Goal: Task Accomplishment & Management: Use online tool/utility

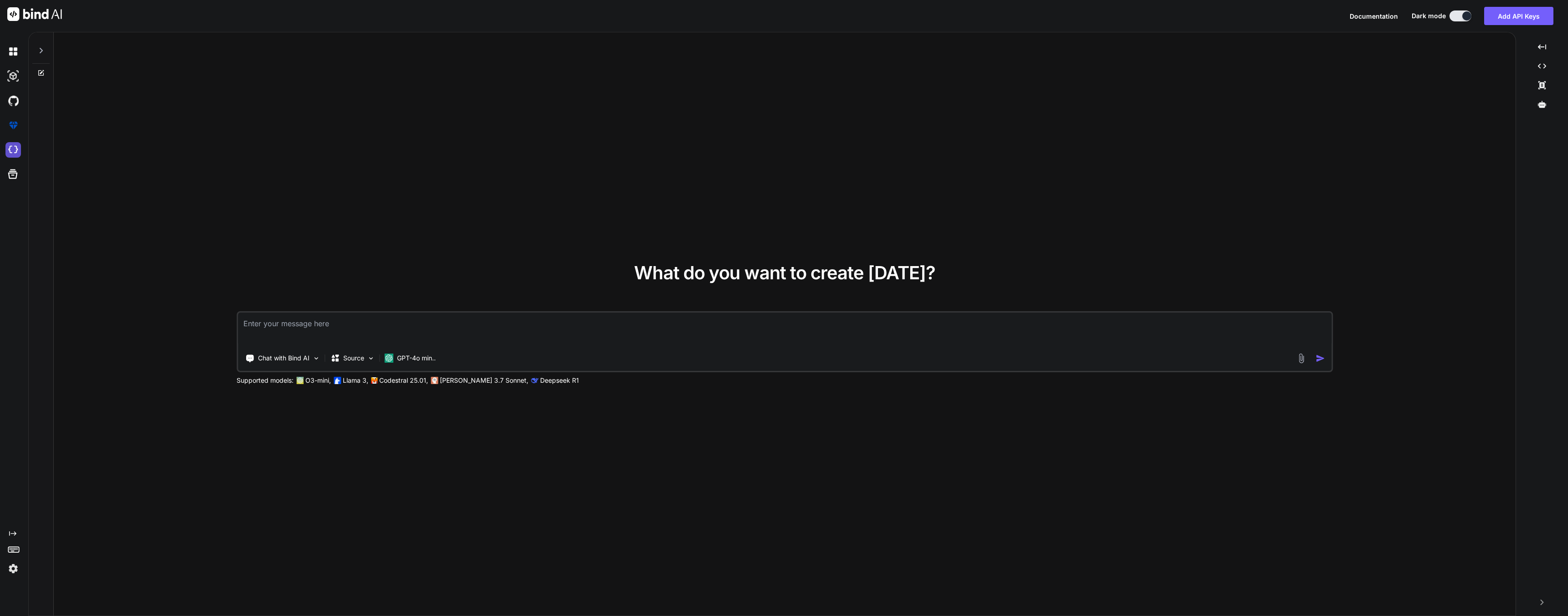
click at [17, 150] on img at bounding box center [13, 150] width 16 height 16
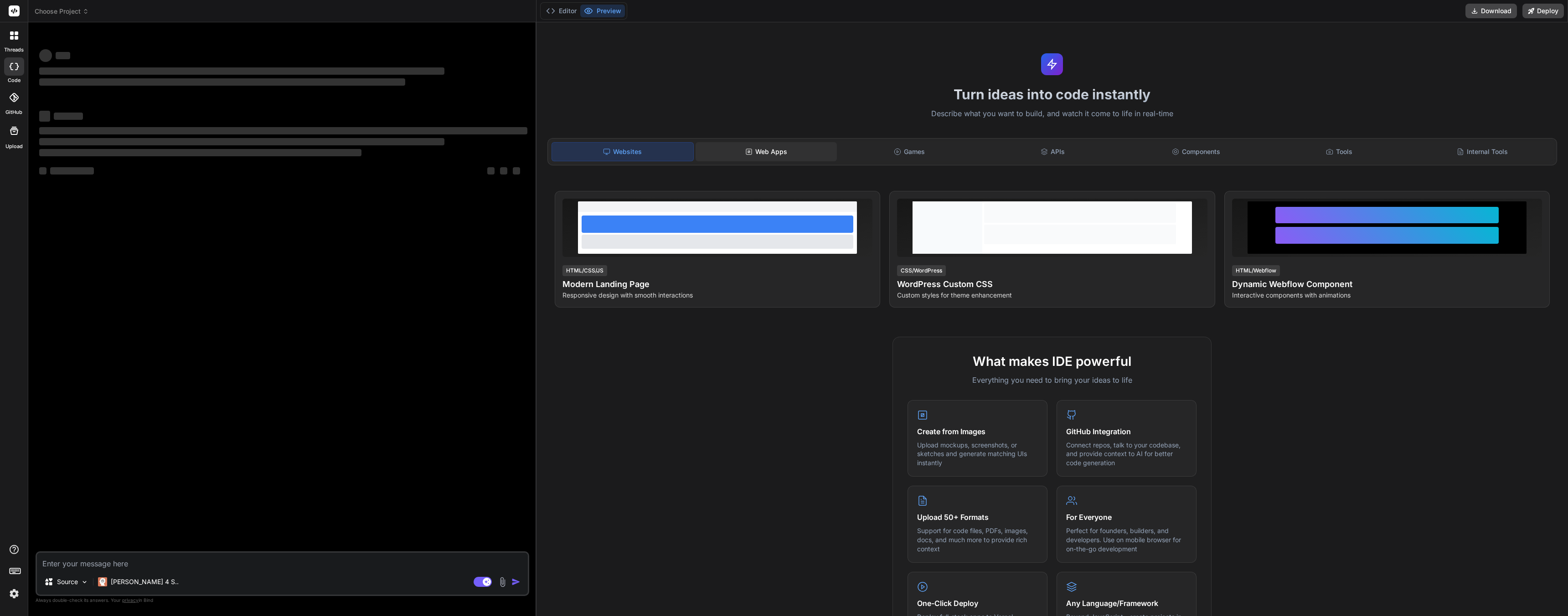
click at [745, 149] on icon at bounding box center [749, 151] width 7 height 7
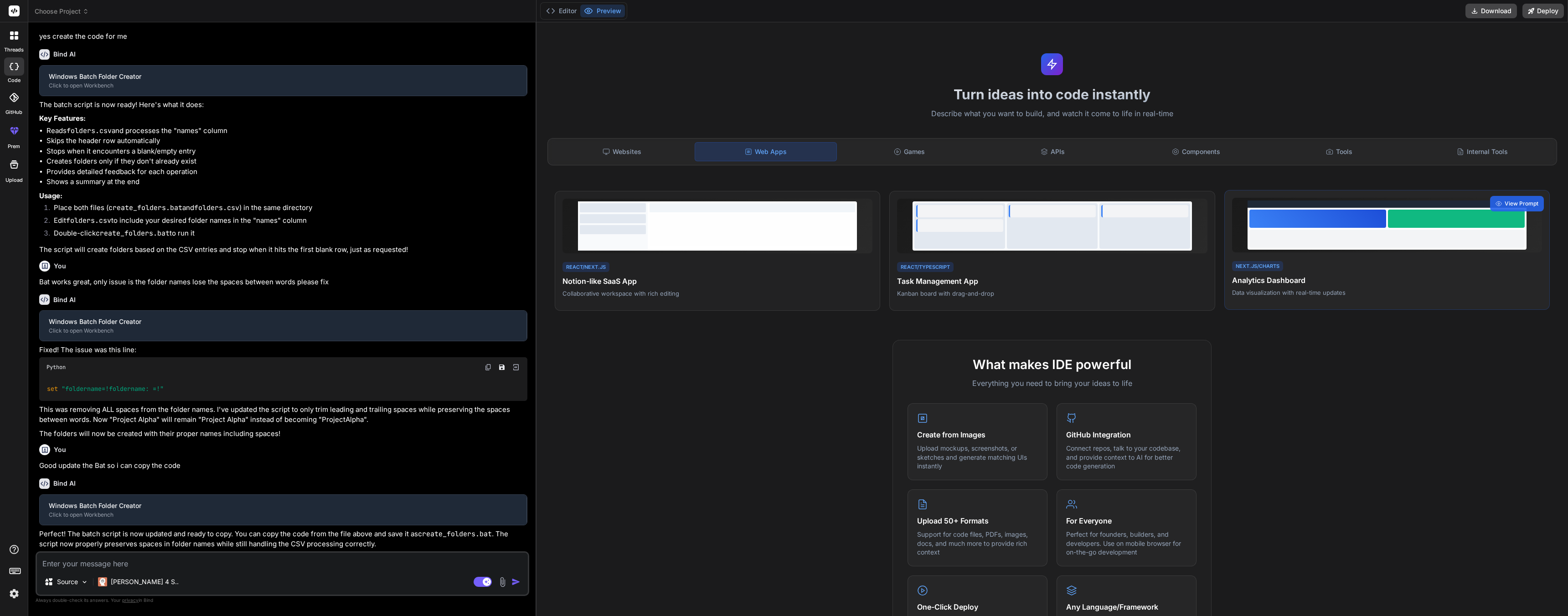
scroll to position [175, 0]
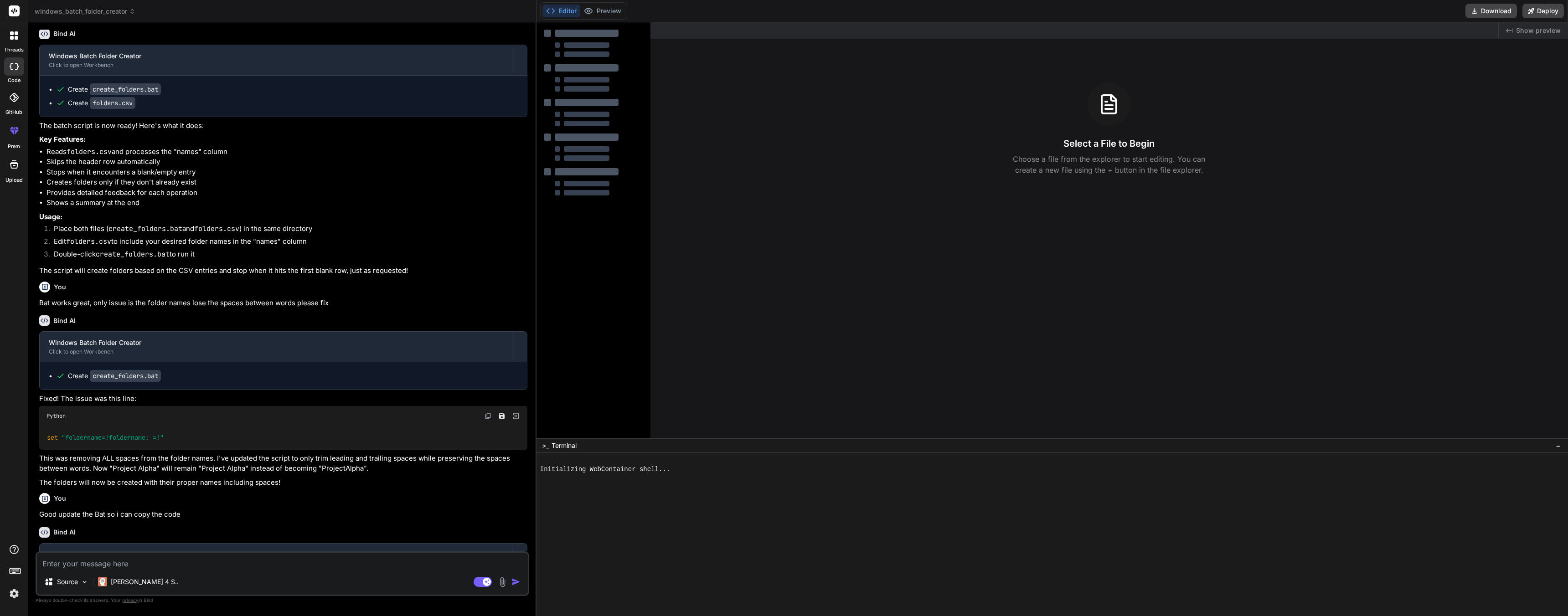
type textarea "x"
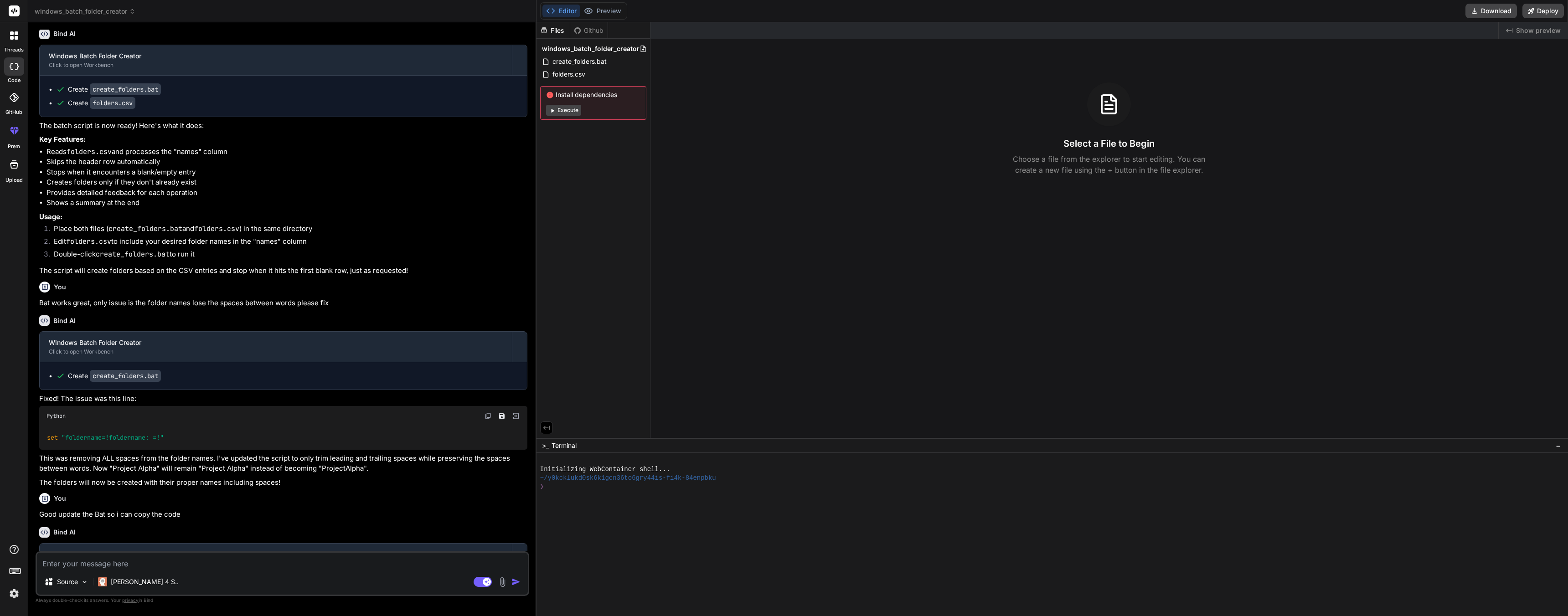
click at [114, 14] on span "windows_batch_folder_creator" at bounding box center [85, 11] width 101 height 9
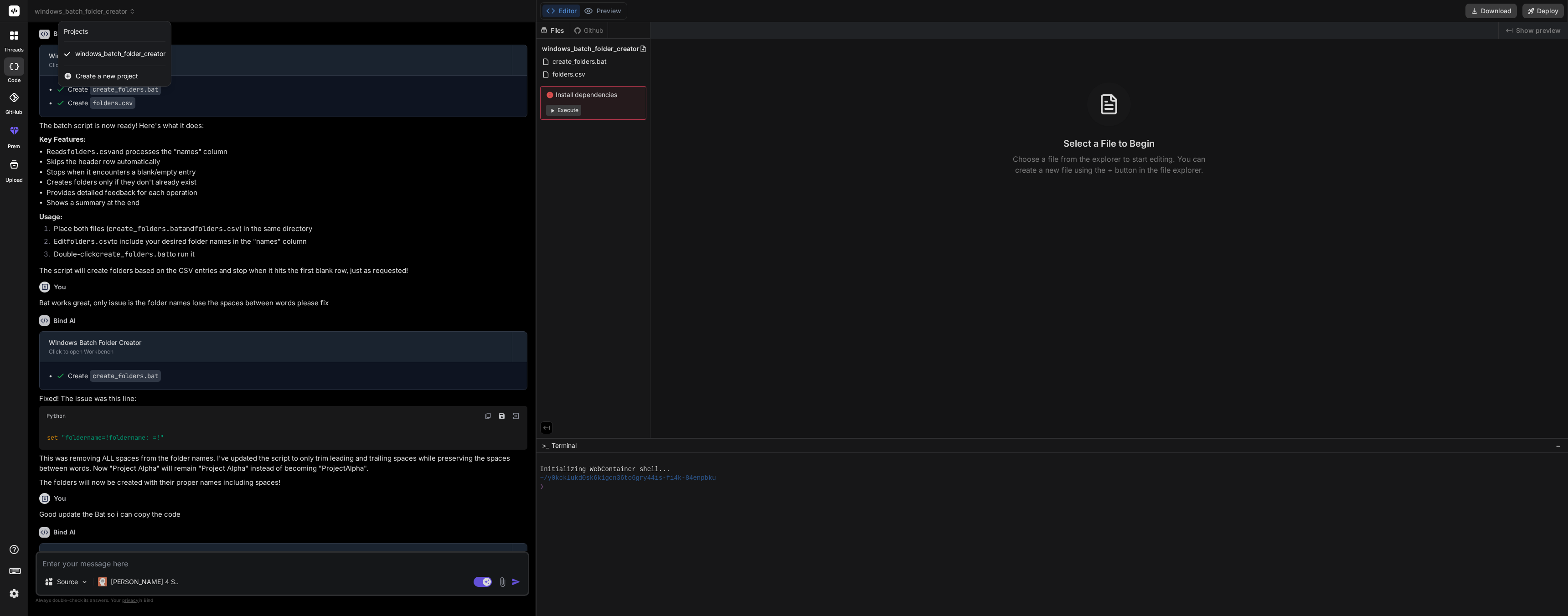
click at [112, 78] on span "Create a new project" at bounding box center [106, 76] width 62 height 9
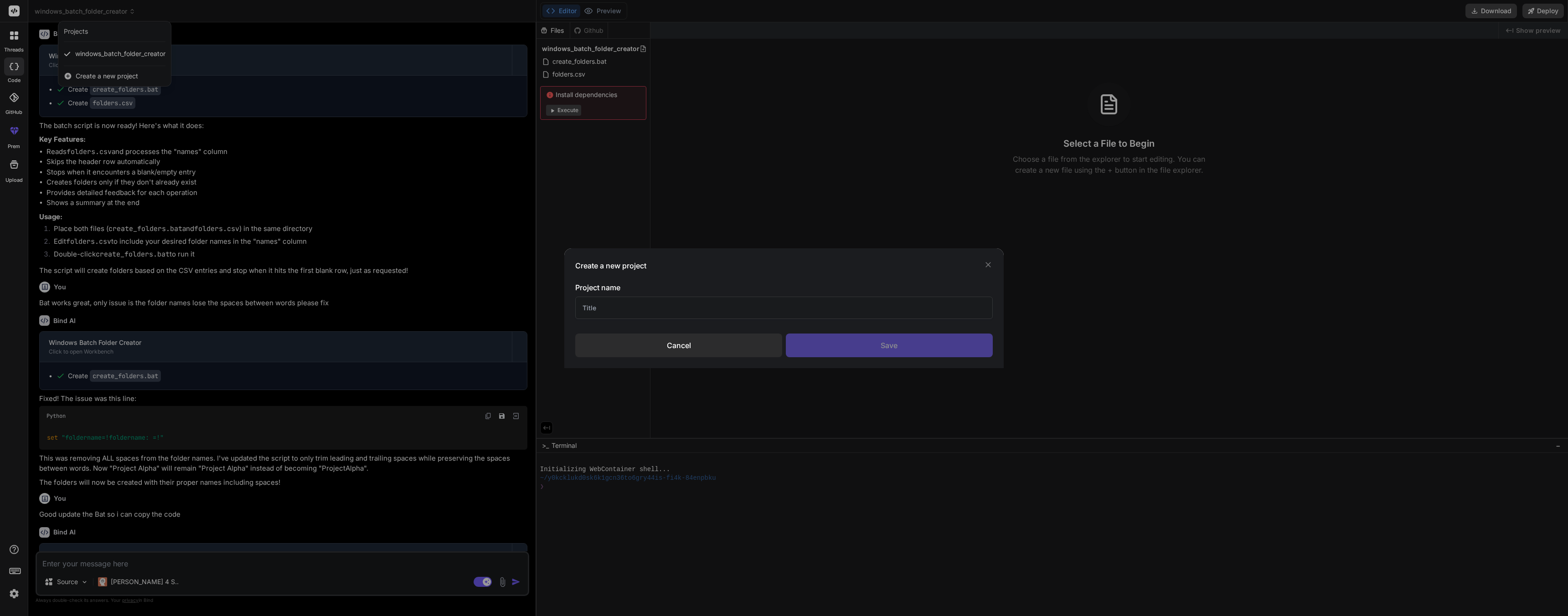
click at [628, 309] on input "text" at bounding box center [783, 308] width 417 height 22
click at [689, 312] on input "text" at bounding box center [783, 308] width 417 height 22
click at [615, 303] on input "text" at bounding box center [783, 308] width 417 height 22
type input "D"
type input "Most Annoying Website"
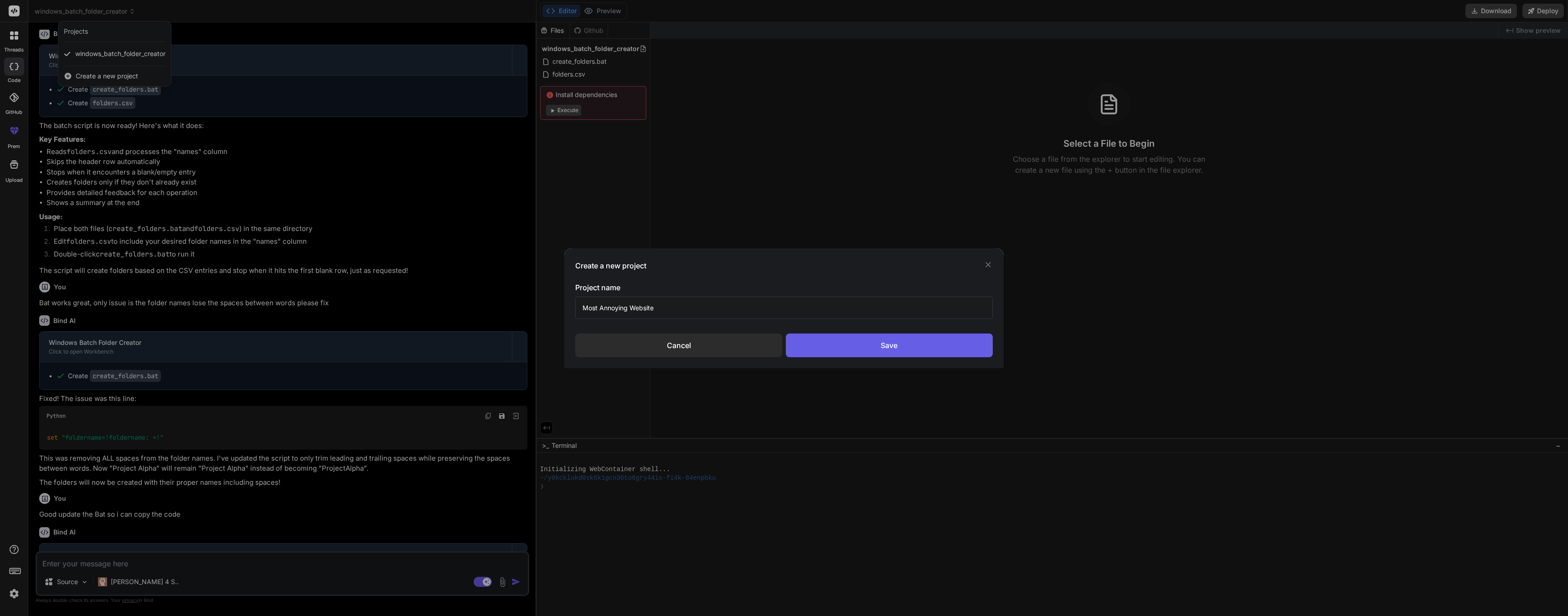
click at [890, 347] on div "Save" at bounding box center [889, 345] width 207 height 24
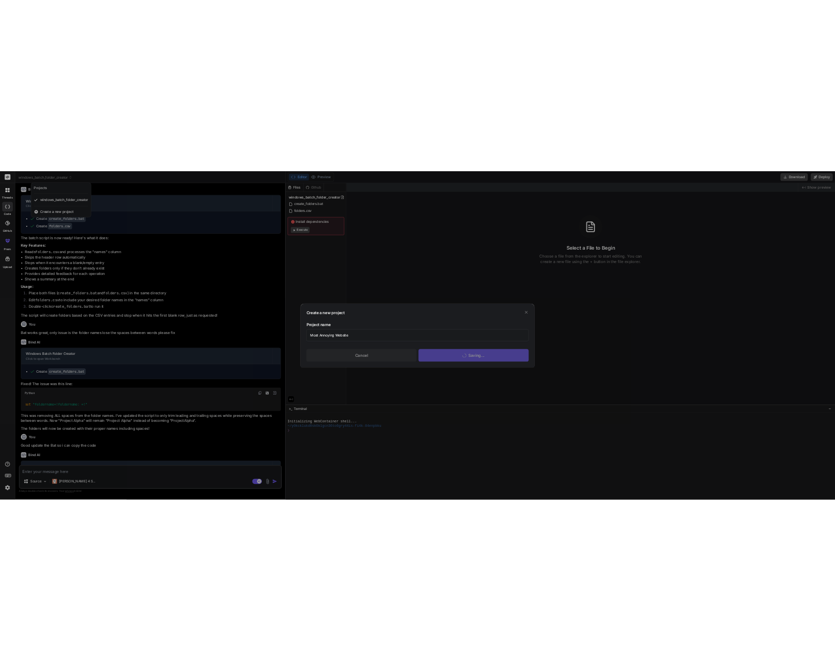
scroll to position [0, 0]
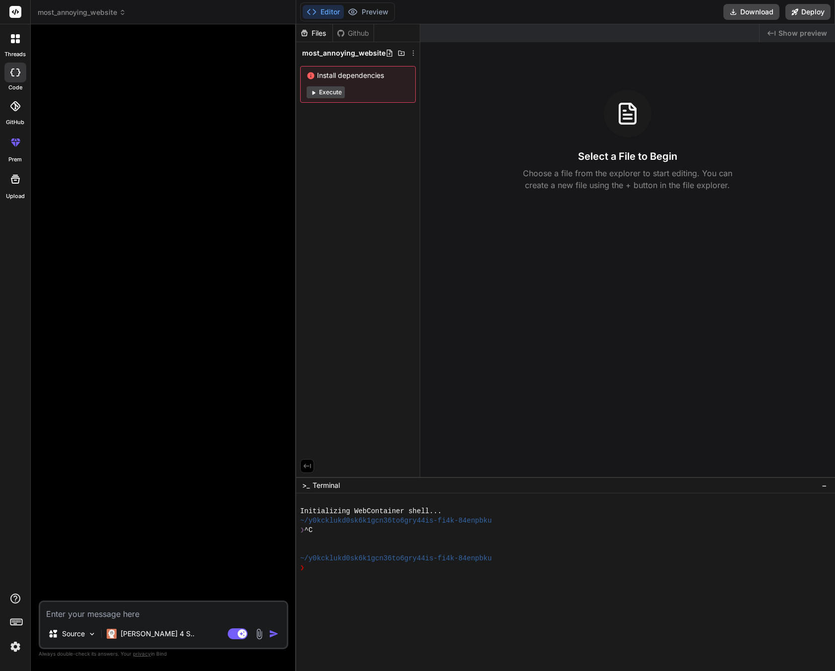
click at [92, 615] on textarea at bounding box center [163, 611] width 247 height 18
type textarea "x"
type textarea "C"
type textarea "x"
type textarea "Cr"
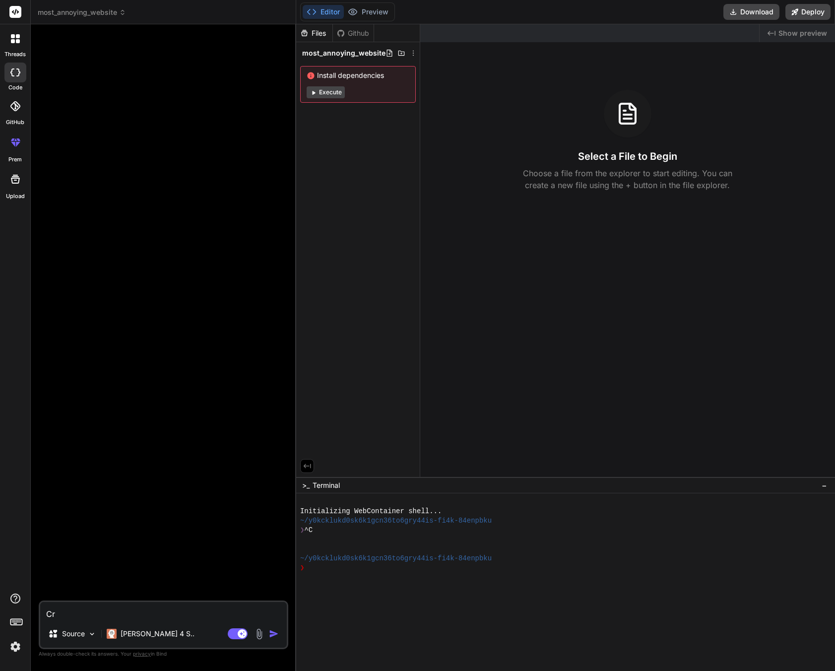
type textarea "x"
type textarea "Cre"
type textarea "x"
type textarea "Crea"
type textarea "x"
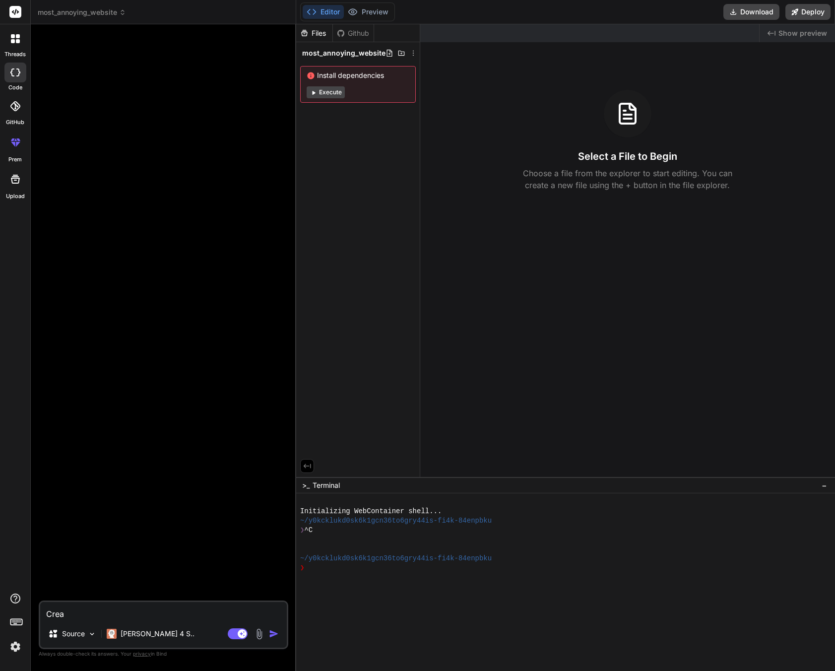
type textarea "Creat"
type textarea "x"
type textarea "Create"
type textarea "x"
type textarea "Create"
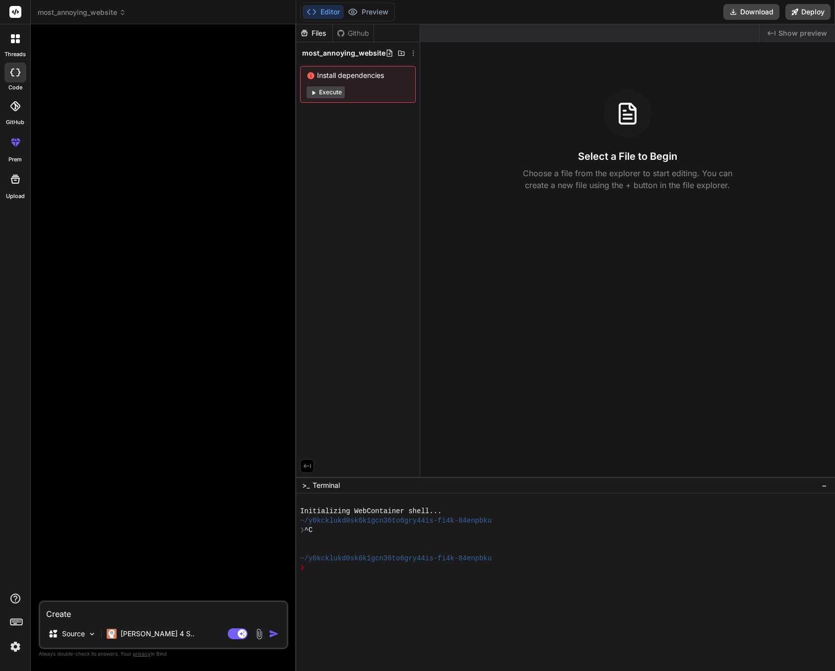
type textarea "x"
type textarea "Create a"
type textarea "x"
type textarea "Create a"
type textarea "x"
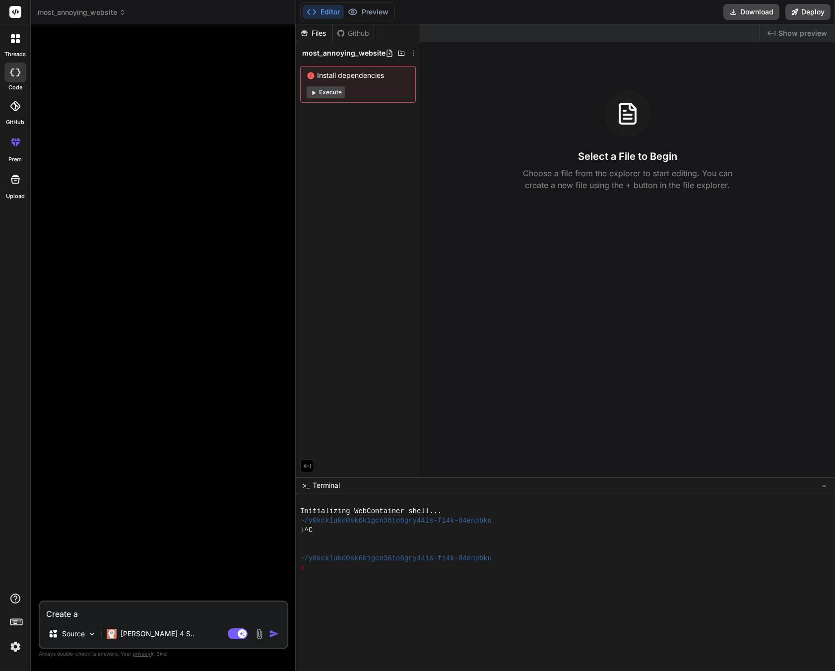
type textarea "Create a w"
type textarea "x"
type textarea "Create a we"
type textarea "x"
type textarea "Create a web"
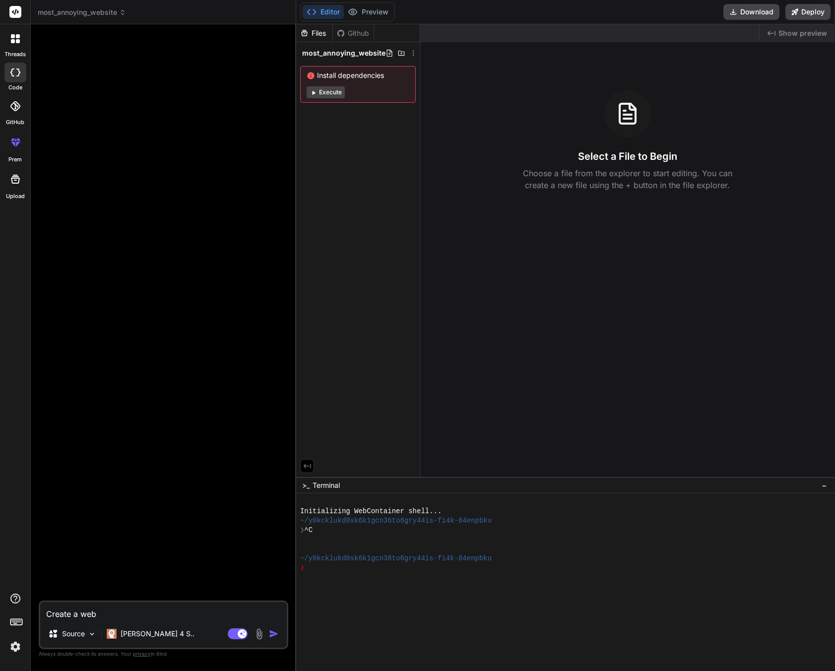
type textarea "x"
type textarea "Create a weba"
type textarea "x"
type textarea "Create a webap"
type textarea "x"
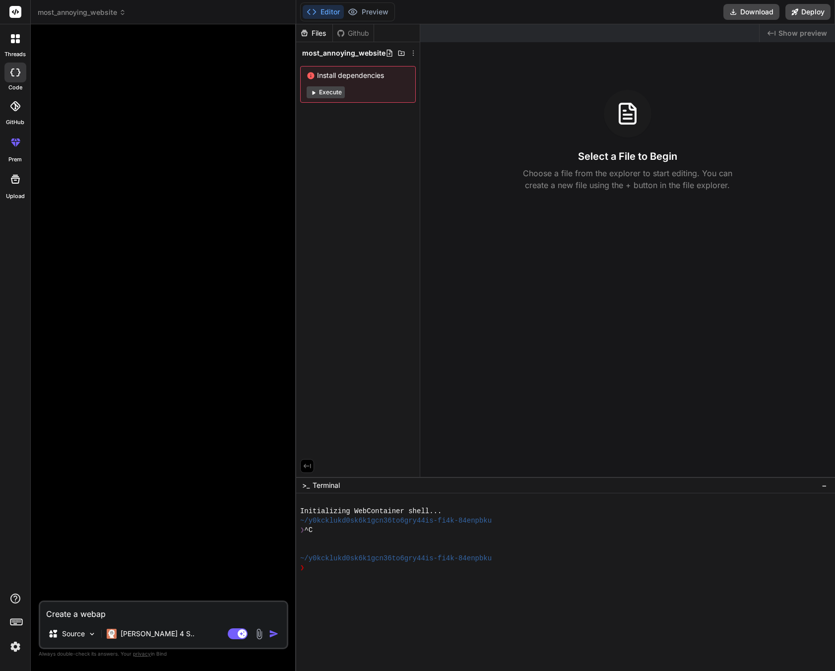
type textarea "Create a webapp"
type textarea "x"
type textarea "Create a webappl"
type textarea "x"
type textarea "Create a webappli"
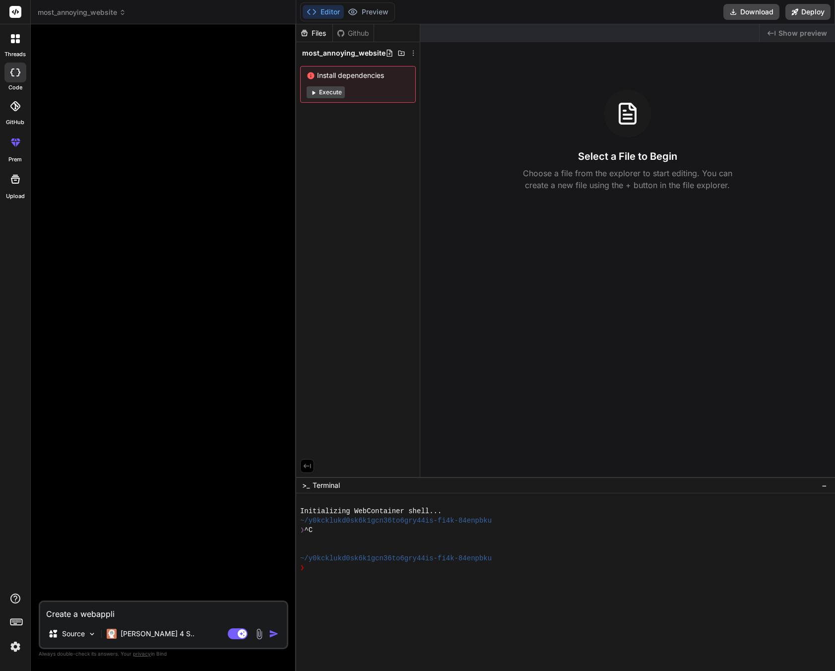
type textarea "x"
type textarea "Create a webapplic"
type textarea "x"
type textarea "Create a webapplica"
type textarea "x"
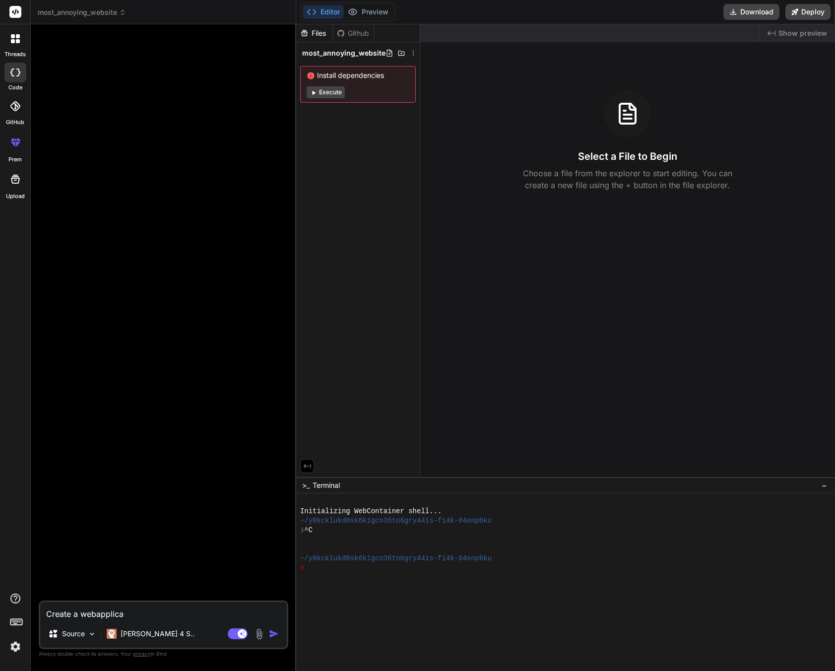
type textarea "Create a webapplicat"
type textarea "x"
type textarea "Create a webapplicati"
type textarea "x"
type textarea "Create a webapplicatio"
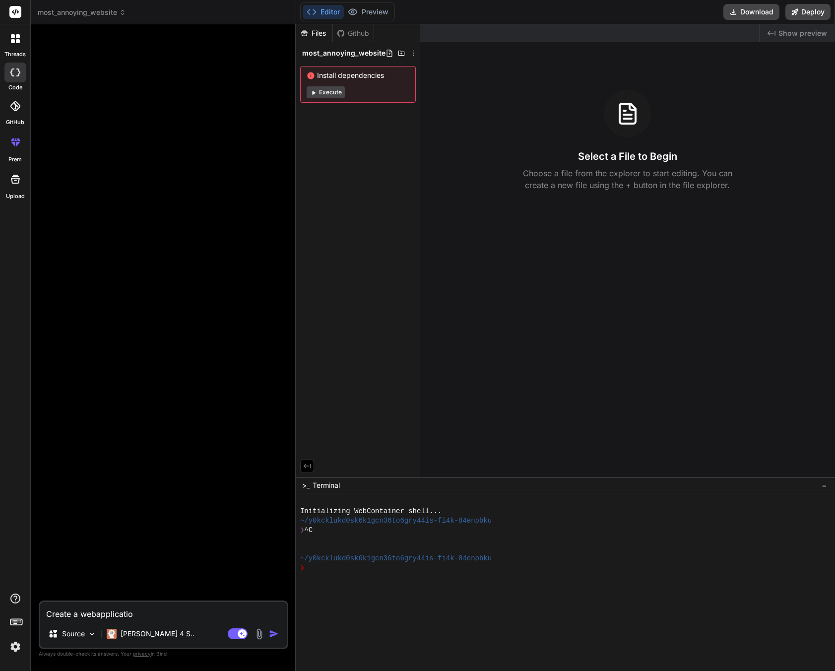
type textarea "x"
type textarea "Create a webapplication"
type textarea "x"
type textarea "Create a webapplication"
type textarea "x"
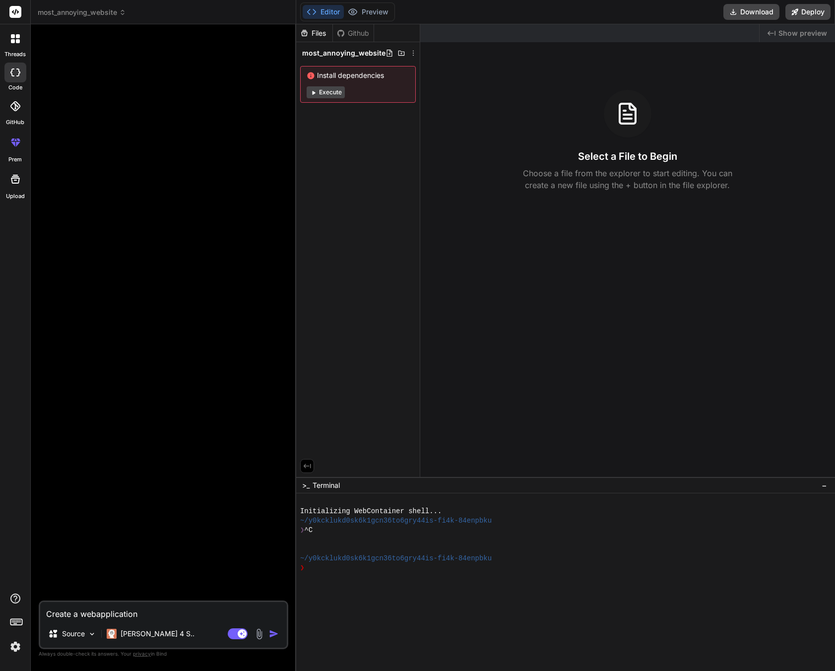
type textarea "Create a webapplication t"
type textarea "x"
type textarea "Create a webapplication th"
type textarea "x"
type textarea "Create a webapplication tha"
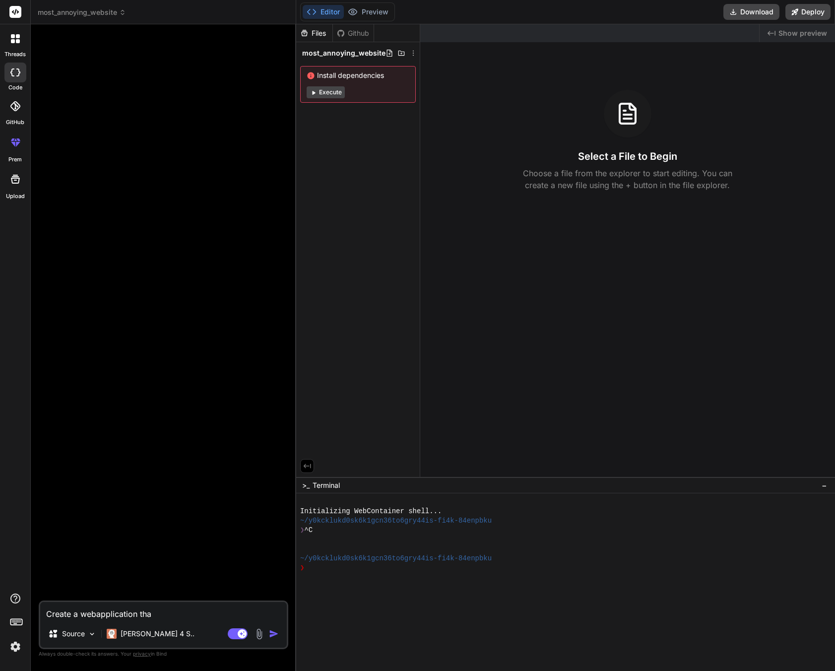
type textarea "x"
type textarea "Create a webapplication that"
type textarea "x"
type textarea "Create a webapplication that"
type textarea "x"
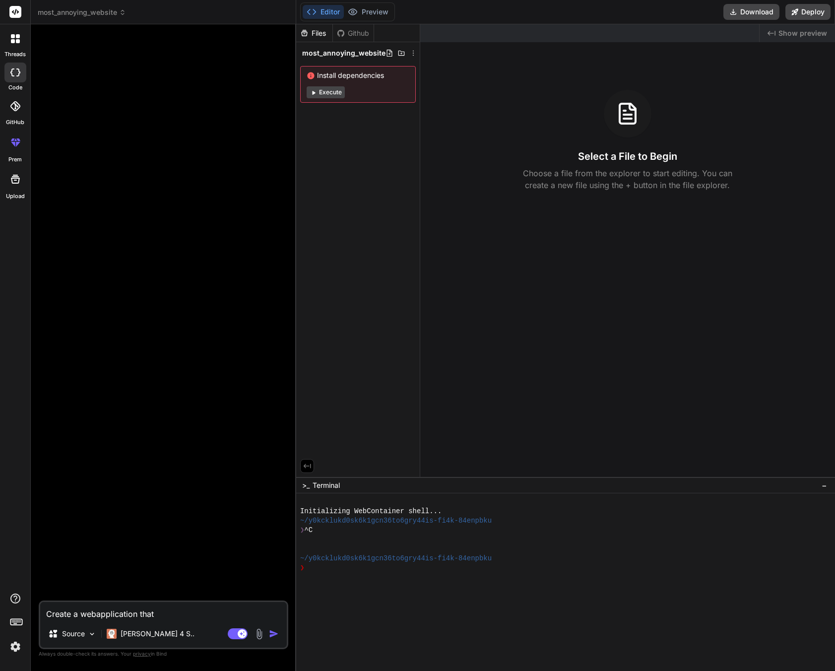
type textarea "Create a webapplication that l"
type textarea "x"
type textarea "Create a webapplication that lo"
type textarea "x"
type textarea "Create a webapplication that loo"
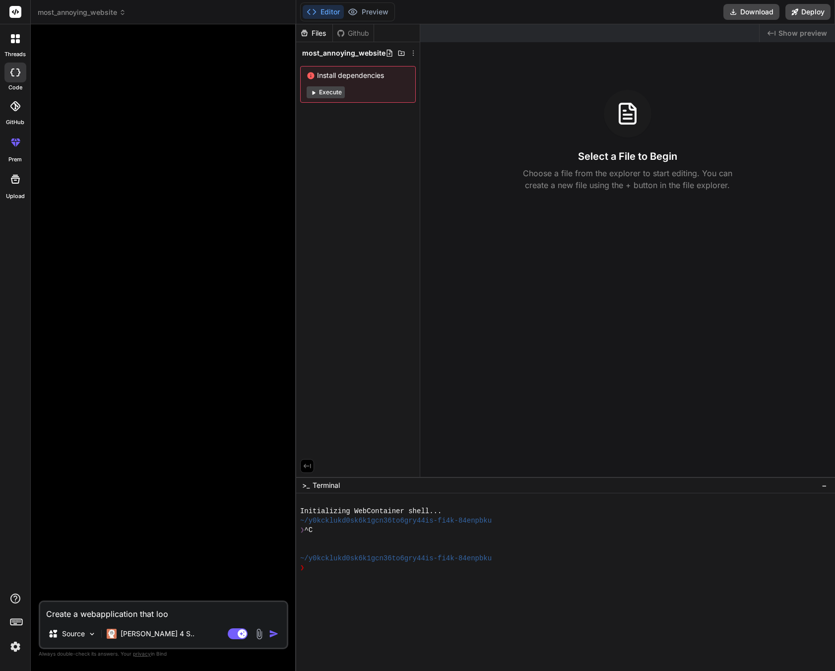
type textarea "x"
type textarea "Create a webapplication that look"
type textarea "x"
type textarea "Create a webapplication that looks"
type textarea "x"
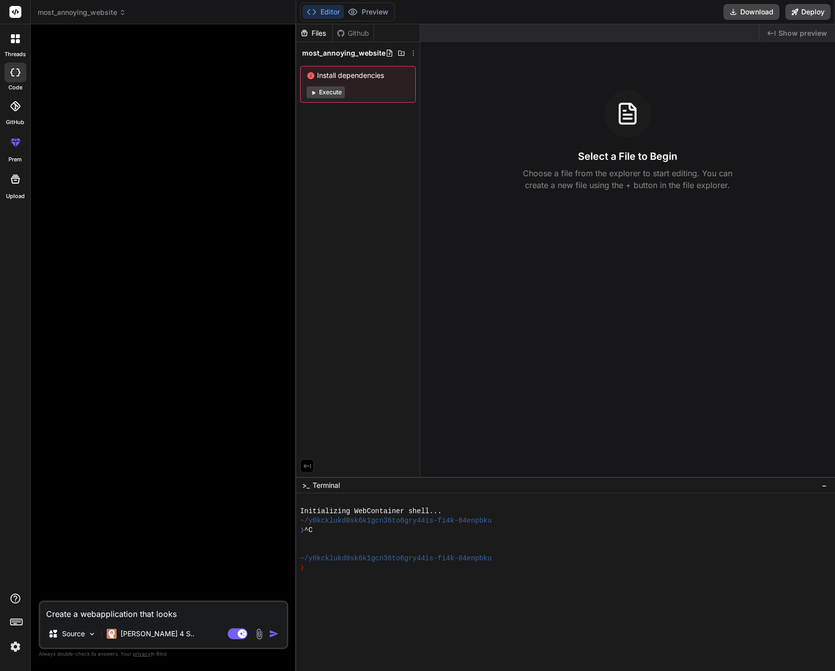
type textarea "Create a webapplication that looks"
type textarea "x"
type textarea "Create a webapplication that looks l"
type textarea "x"
type textarea "Create a webapplication that looks li"
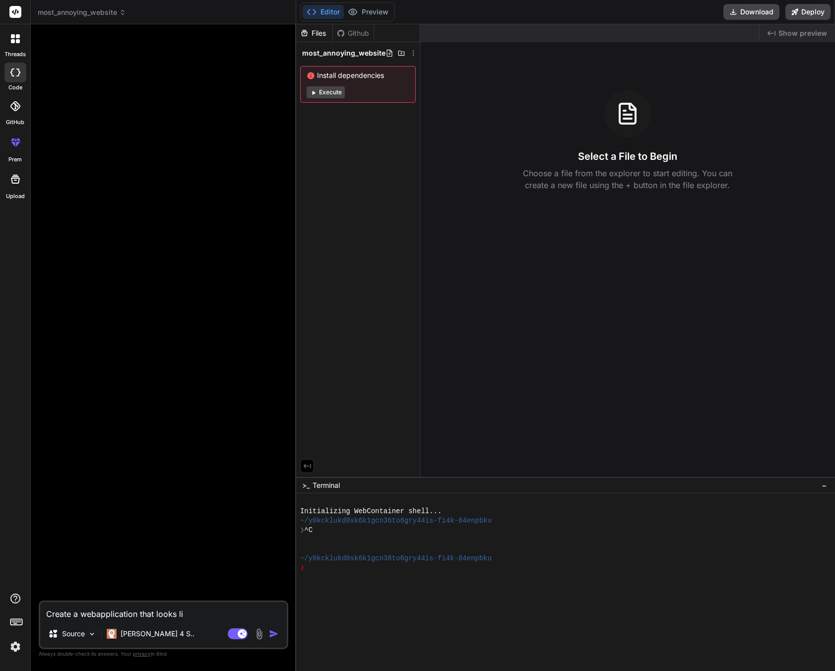
type textarea "x"
type textarea "Create a webapplication that looks lik"
type textarea "x"
type textarea "Create a webapplication that looks like"
type textarea "x"
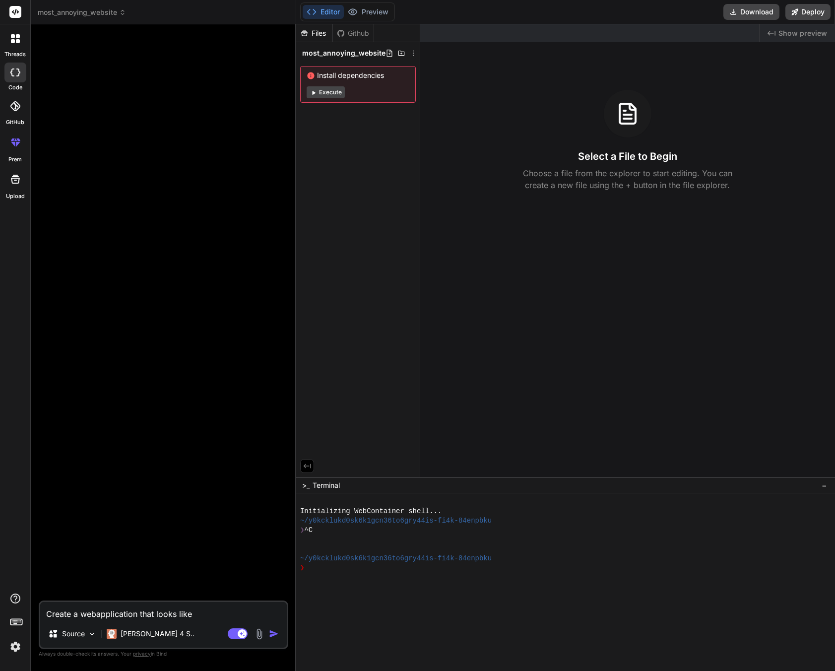
type textarea "Create a webapplication that looks like"
type textarea "x"
type textarea "Create a webapplication that looks like a"
type textarea "x"
type textarea "Create a webapplication that looks like a"
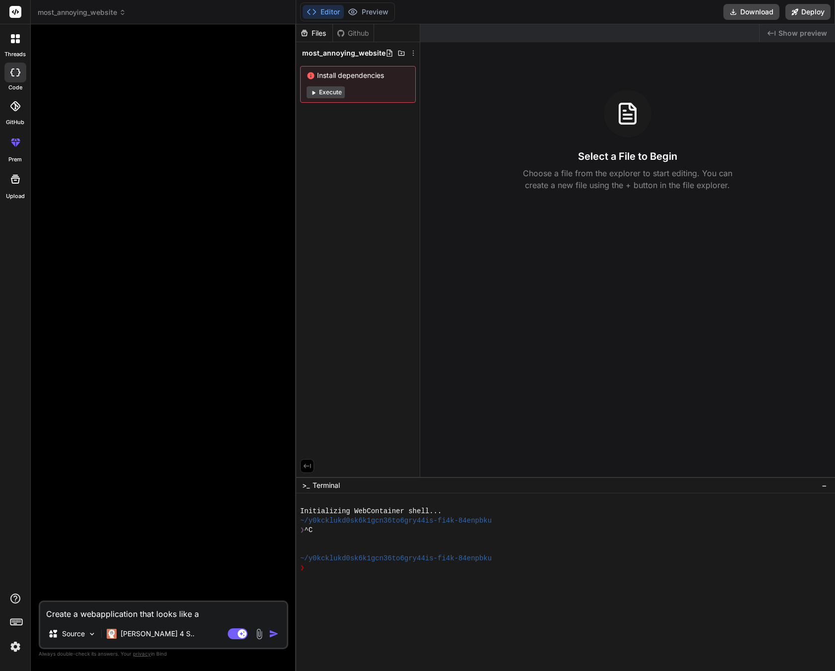
type textarea "x"
type textarea "Create a webapplication that looks like a B"
type textarea "x"
type textarea "Create a webapplication that looks like a B2"
type textarea "x"
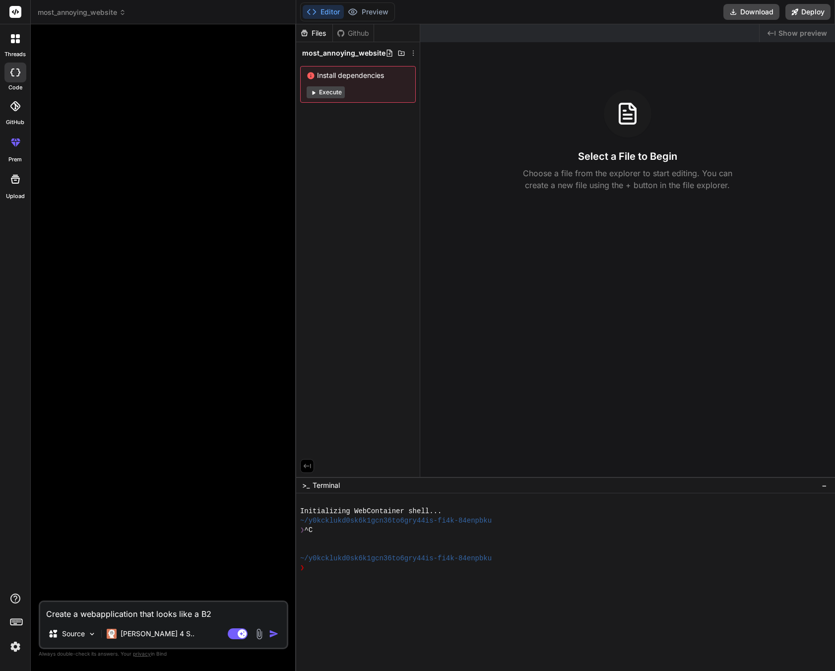
type textarea "Create a webapplication that looks like a B2B"
type textarea "x"
type textarea "Create a webapplication that looks like a B2B"
type textarea "x"
type textarea "Create a webapplication that looks like a B2B a"
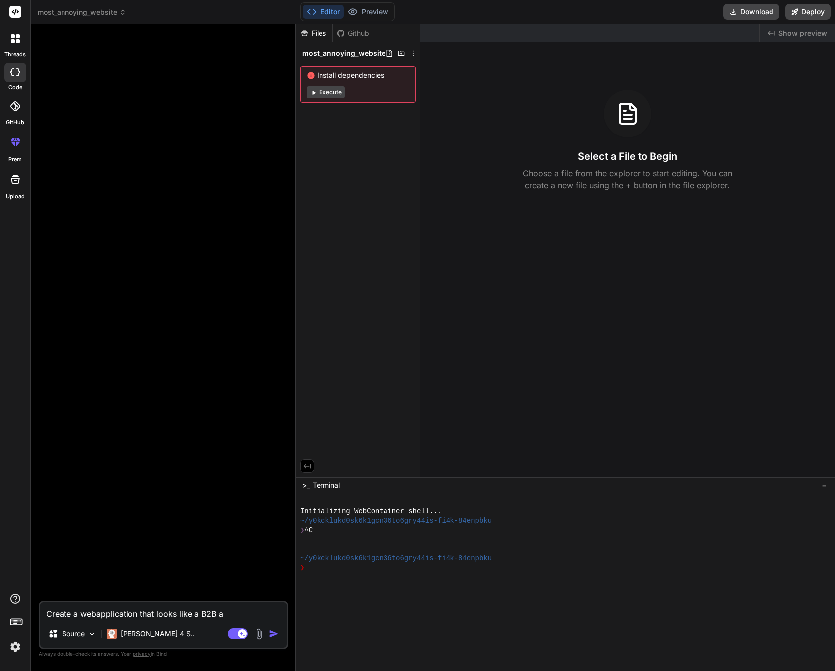
type textarea "x"
type textarea "Create a webapplication that looks like a B2B ap"
type textarea "x"
type textarea "Create a webapplication that looks like a B2B app"
type textarea "x"
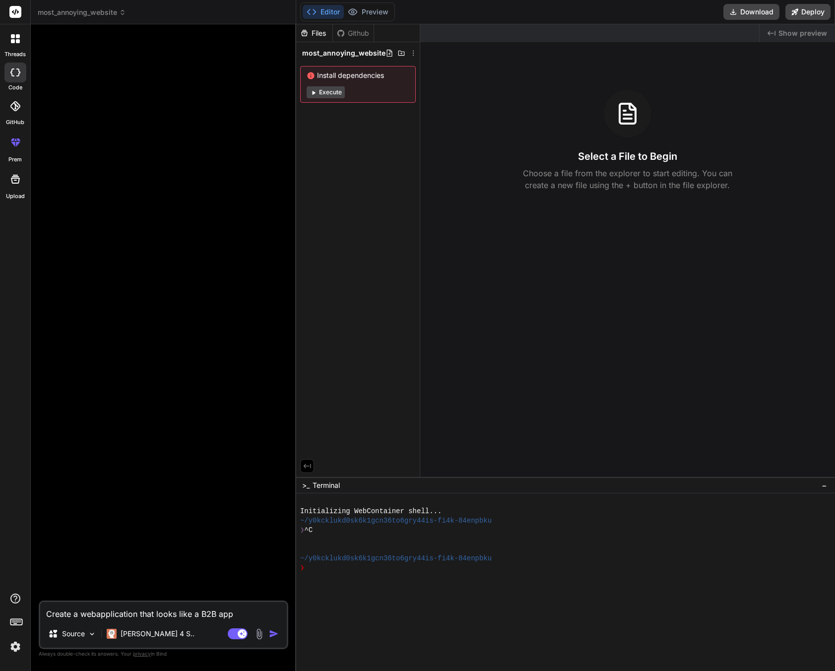
type textarea "Create a webapplication that looks like a B2B appl"
type textarea "x"
type textarea "Create a webapplication that looks like a B2B appli"
type textarea "x"
type textarea "Create a webapplication that looks like a B2B applic"
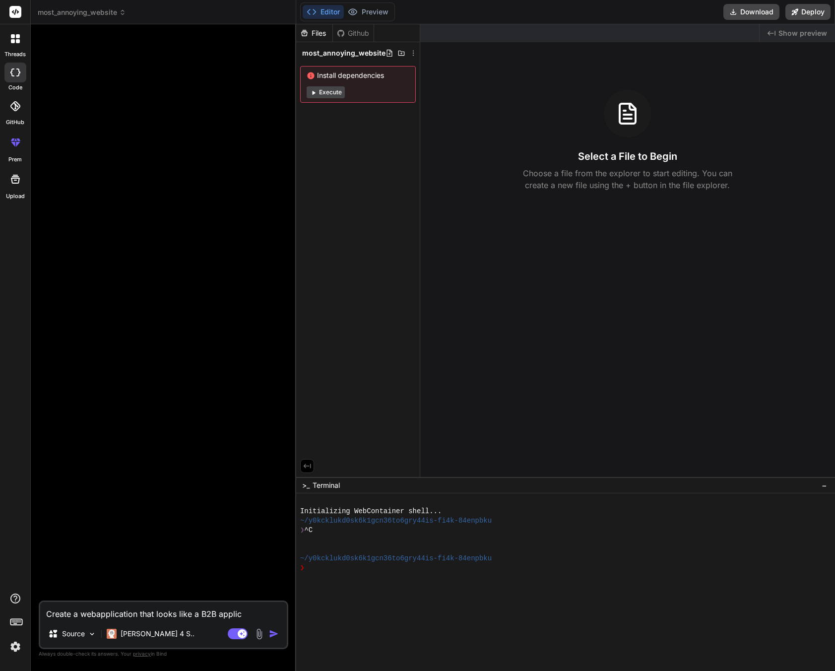
type textarea "x"
type textarea "Create a webapplication that looks like a B2B applica"
type textarea "x"
type textarea "Create a webapplication that looks like a B2B applicat"
type textarea "x"
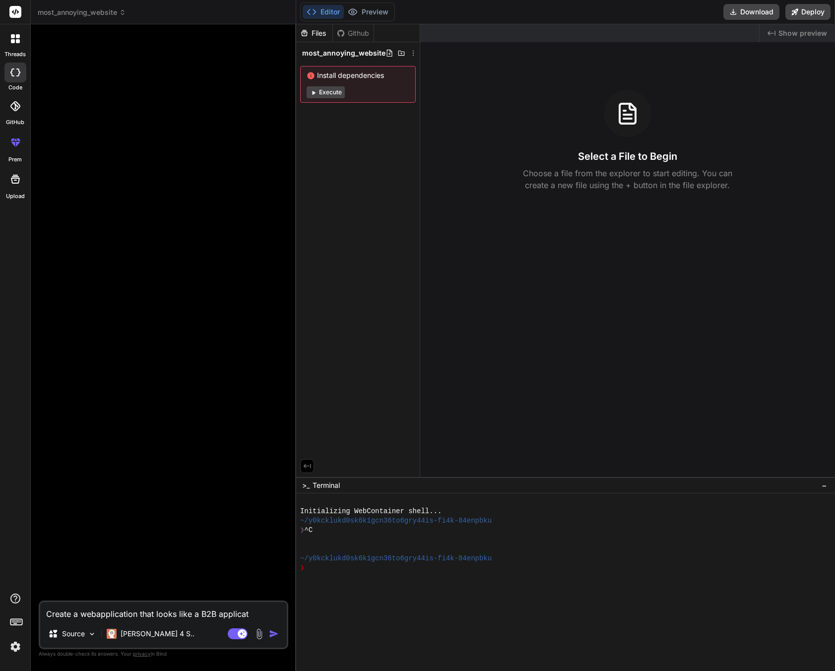
type textarea "Create a webapplication that looks like a B2B applicati"
type textarea "x"
type textarea "Create a webapplication that looks like a B2B applicatio"
type textarea "x"
type textarea "Create a webapplication that looks like a B2B application"
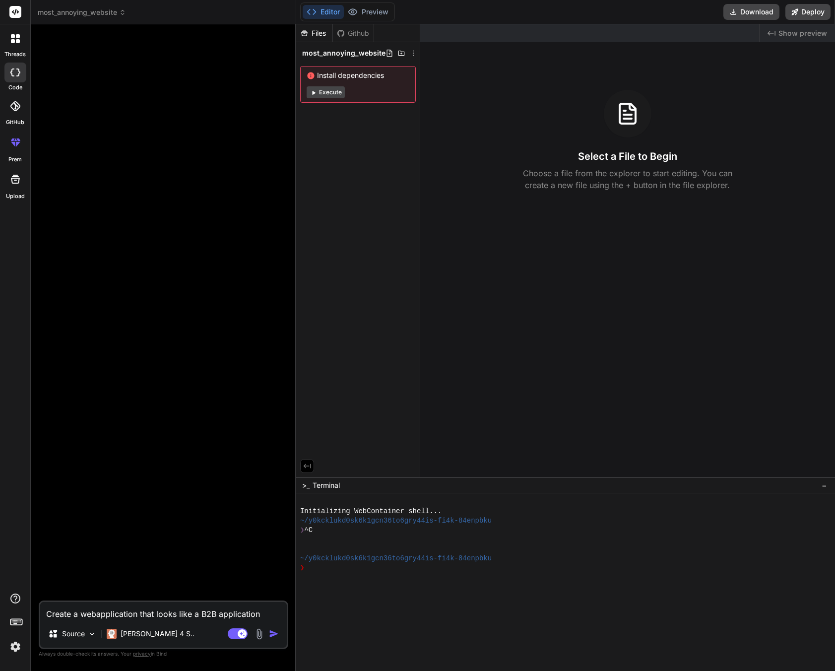
type textarea "x"
type textarea "Create a webapplication that looks like a B2B application"
type textarea "x"
type textarea "Create a webapplication that looks like a B2B application c"
type textarea "x"
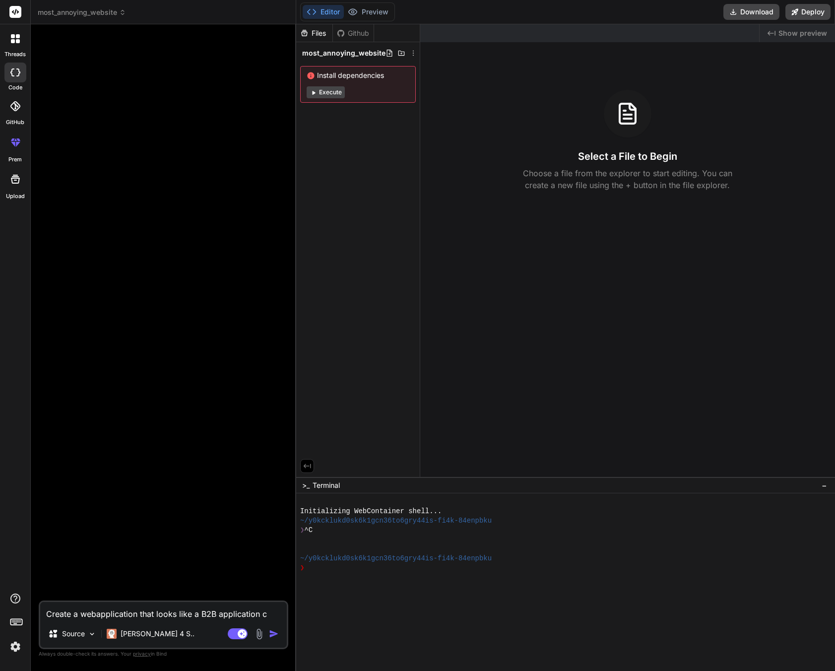
type textarea "Create a webapplication that looks like a B2B application ca"
type textarea "x"
type textarea "Create a webapplication that looks like a B2B application cal"
type textarea "x"
type textarea "Create a webapplication that looks like a B2B application call"
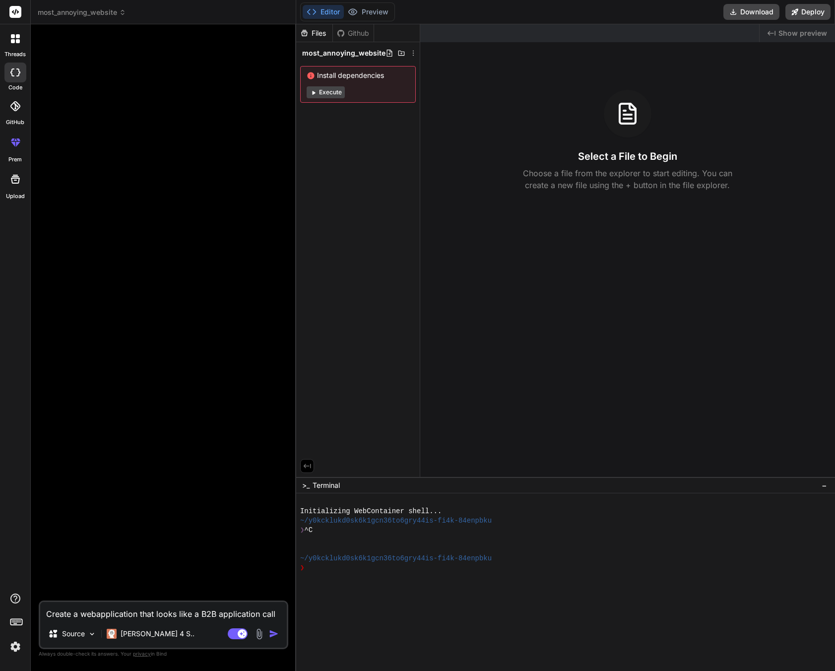
type textarea "x"
type textarea "Create a webapplication that looks like a B2B application calle"
type textarea "x"
type textarea "Create a webapplication that looks like a B2B application called"
type textarea "x"
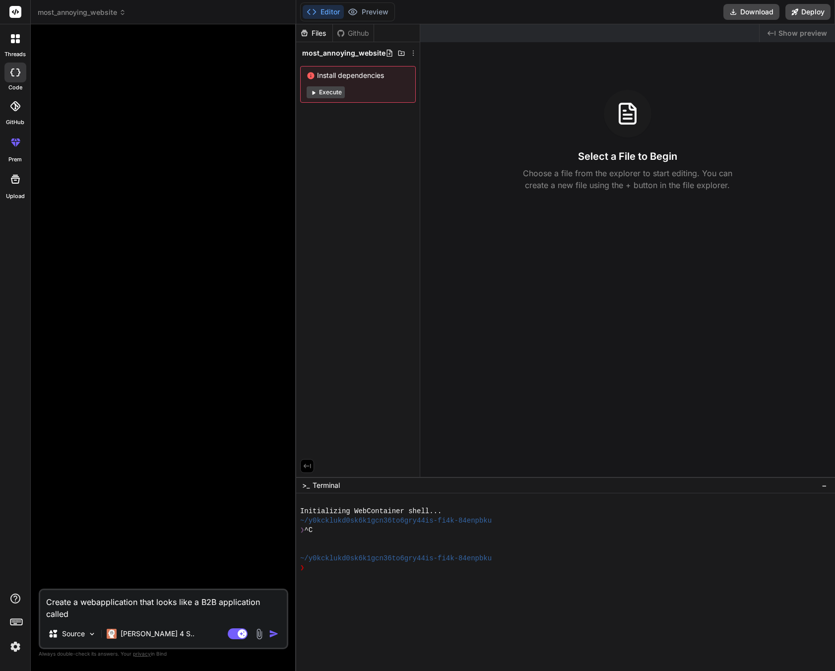
type textarea "Create a webapplication that looks like a B2B application called ""
type textarea "x"
type textarea "Create a webapplication that looks like a B2B application called "P"
type textarea "x"
type textarea "Create a webapplication that looks like a B2B application called "Pe"
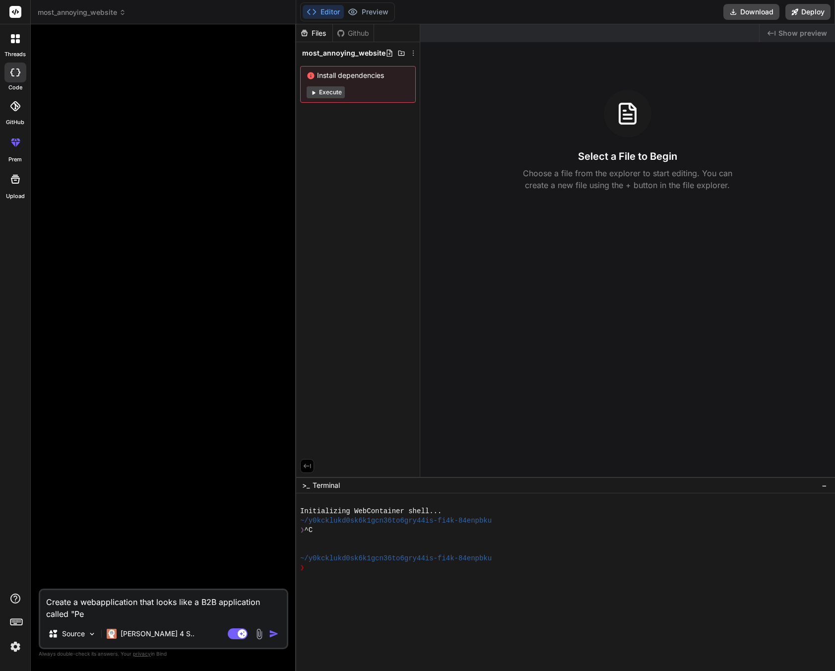
type textarea "x"
type textarea "Create a webapplication that looks like a B2B application called "P"
type textarea "x"
type textarea "Create a webapplication that looks like a B2B application called ""
type textarea "x"
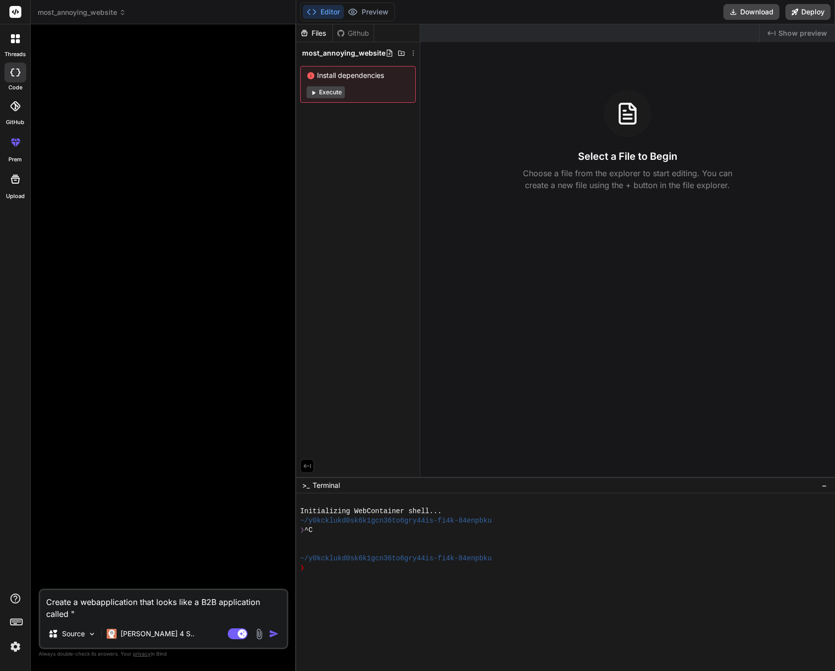
type textarea "Create a webapplication that looks like a B2B application called "P"
type textarea "x"
type textarea "Create a webapplication that looks like a B2B application called "Pe"
type textarea "x"
type textarea "Create a webapplication that looks like a B2B application called "Per"
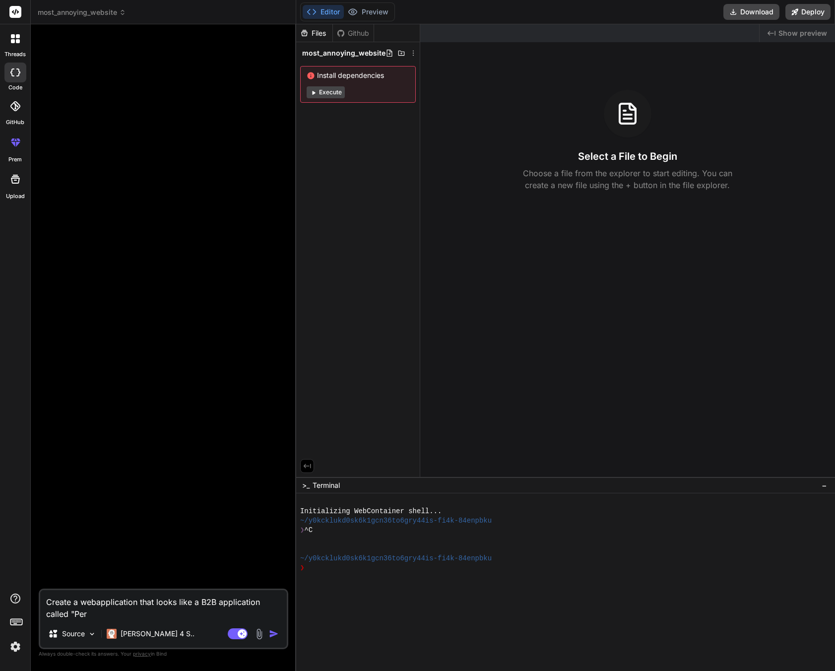
type textarea "x"
type textarea "Create a webapplication that looks like a B2B application called "Pers"
type textarea "x"
type textarea "Create a webapplication that looks like a B2B application called "Perso"
type textarea "x"
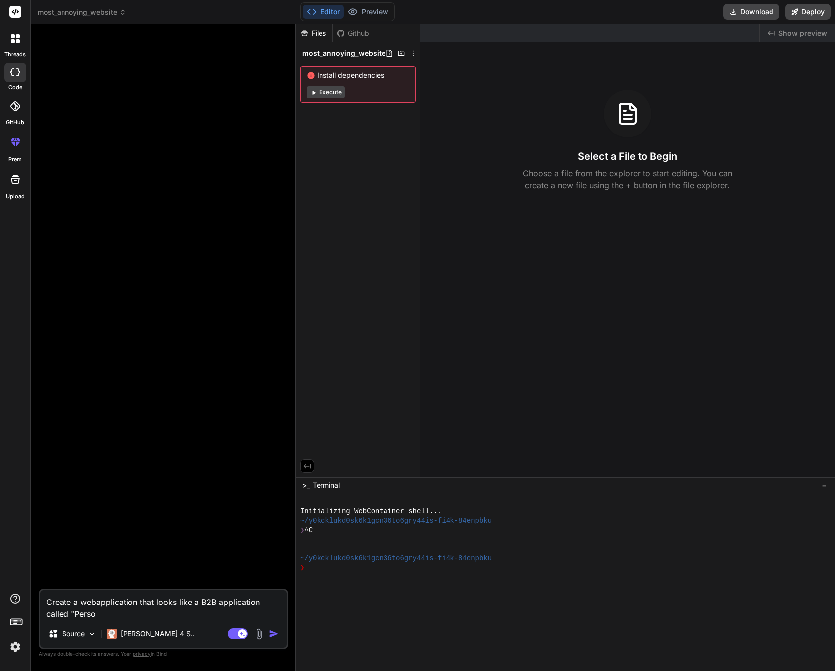
type textarea "Create a webapplication that looks like a B2B application called "Person"
type textarea "x"
type textarea "Create a webapplication that looks like a B2B application called "Persona"
type textarea "x"
type textarea "Create a webapplication that looks like a B2B application called "Personal"
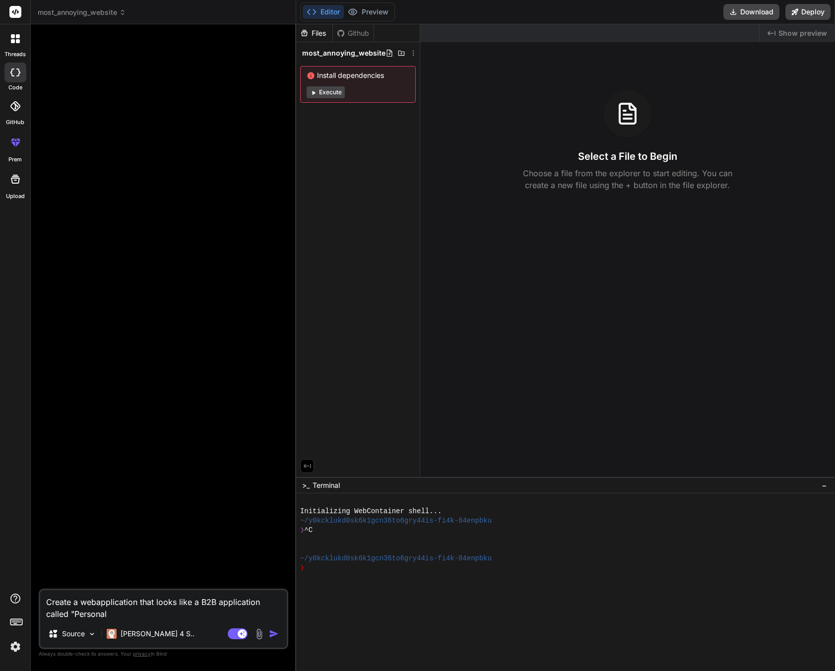
type textarea "x"
type textarea "Create a webapplication that looks like a B2B application called "Personal"
type textarea "x"
type textarea "Create a webapplication that looks like a B2B application called "Personal T"
type textarea "x"
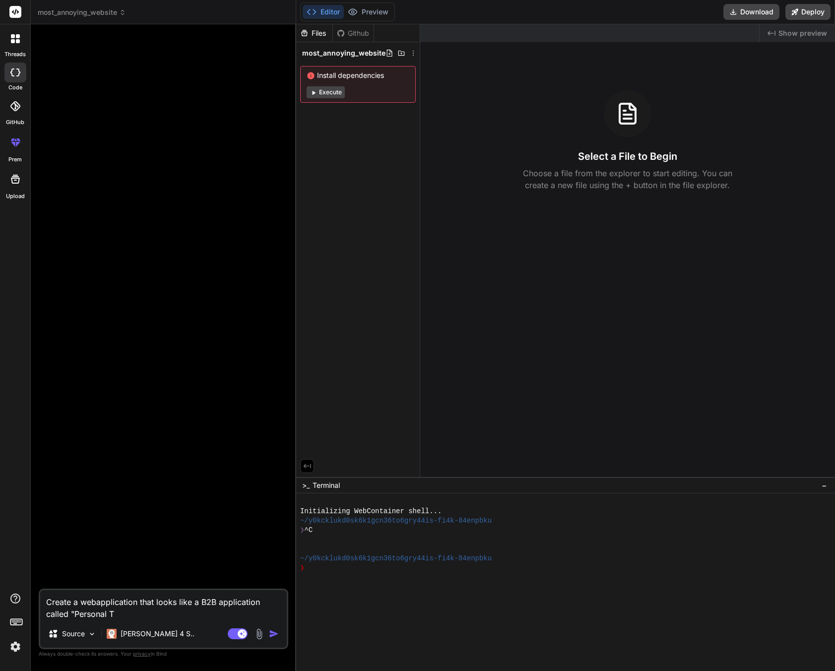
type textarea "Create a webapplication that looks like a B2B application called "Personal Ti"
type textarea "x"
type textarea "Create a webapplication that looks like a B2B application called "Personal Tim"
type textarea "x"
type textarea "Create a webapplication that looks like a B2B application called "Personal Time"
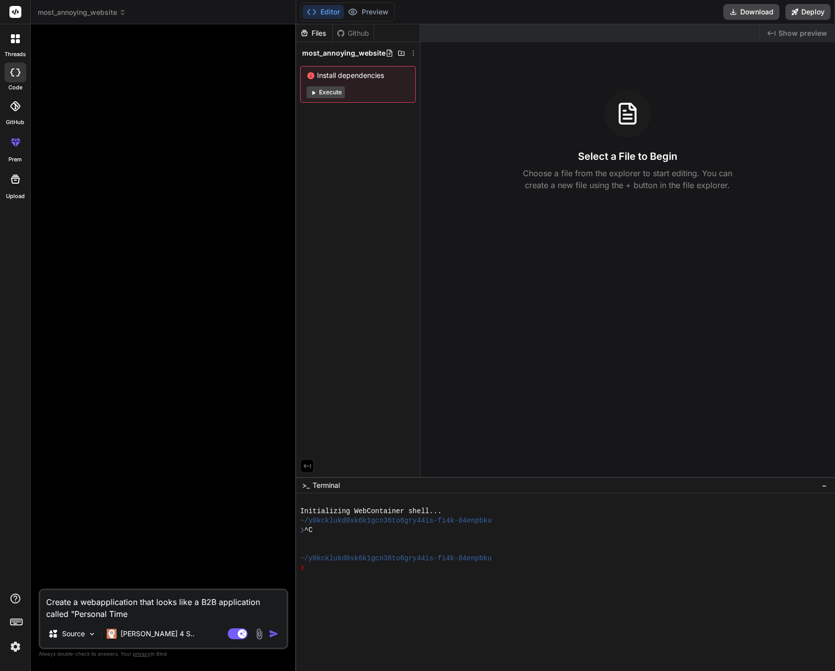
type textarea "x"
type textarea "Create a webapplication that looks like a B2B application called "Personal Time"
type textarea "x"
type textarea "Create a webapplication that looks like a B2B application called "Personal Time…"
type textarea "x"
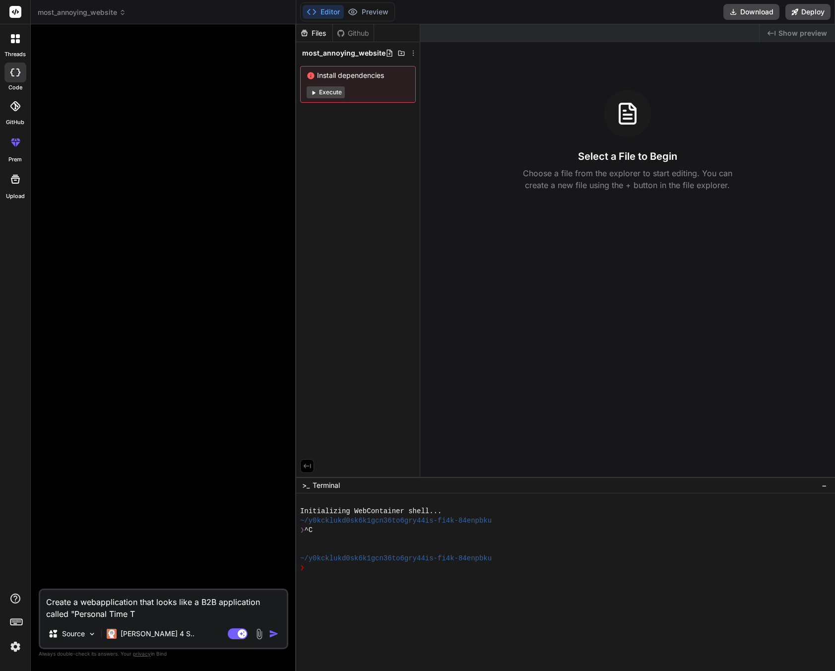
type textarea "Create a webapplication that looks like a B2B application called "Personal Time…"
type textarea "x"
type textarea "Create a webapplication that looks like a B2B application called "Personal Time…"
type textarea "x"
type textarea "Create a webapplication that looks like a B2B application called "Personal Time…"
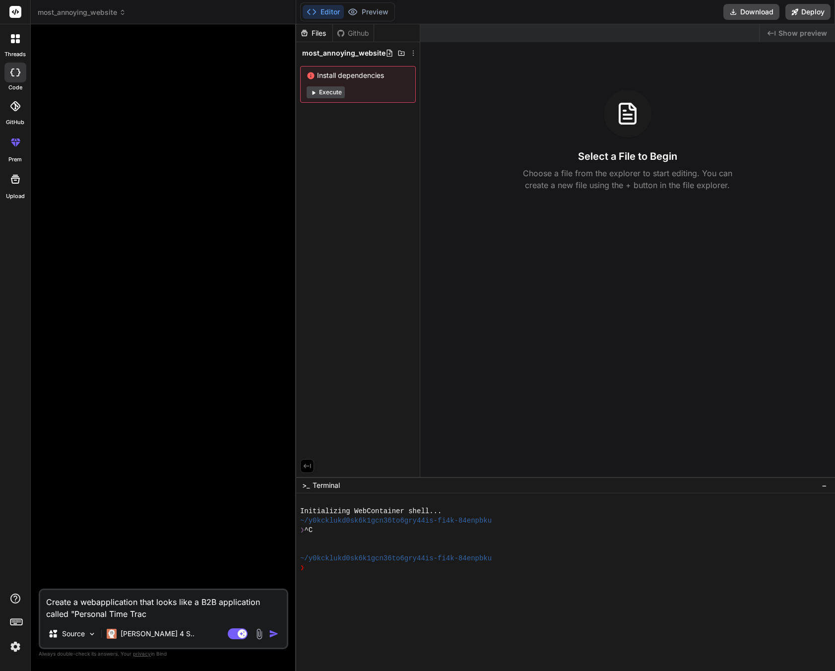
type textarea "x"
type textarea "Create a webapplication that looks like a B2B application called "Personal Time…"
type textarea "x"
type textarea "Create a webapplication that looks like a B2B application called "Personal Time…"
type textarea "x"
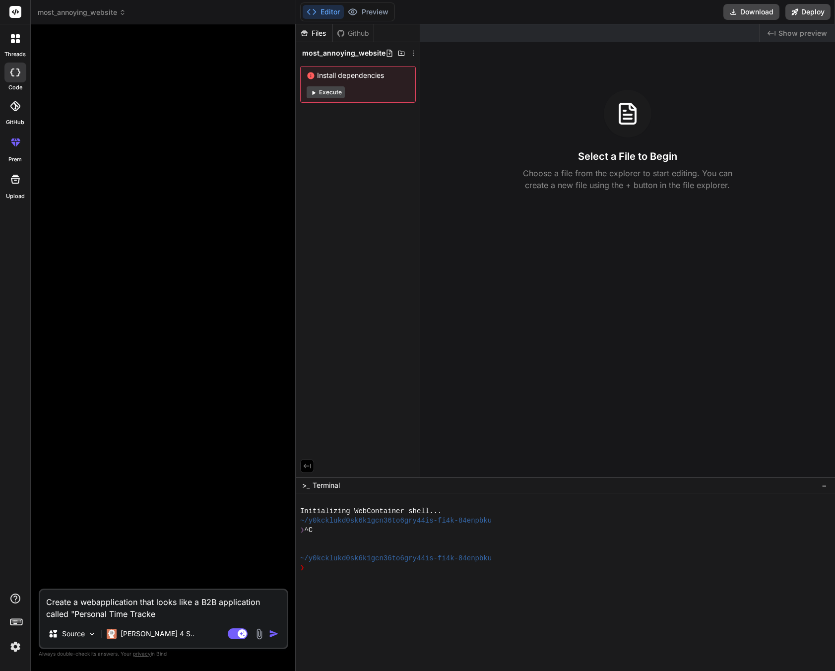
type textarea "Create a webapplication that looks like a B2B application called "Personal Time…"
type textarea "x"
type textarea "Create a webapplication that looks like a B2B application called "Personal Time…"
type textarea "x"
type textarea "Create a webapplication that looks like a B2B application called "Personal Time…"
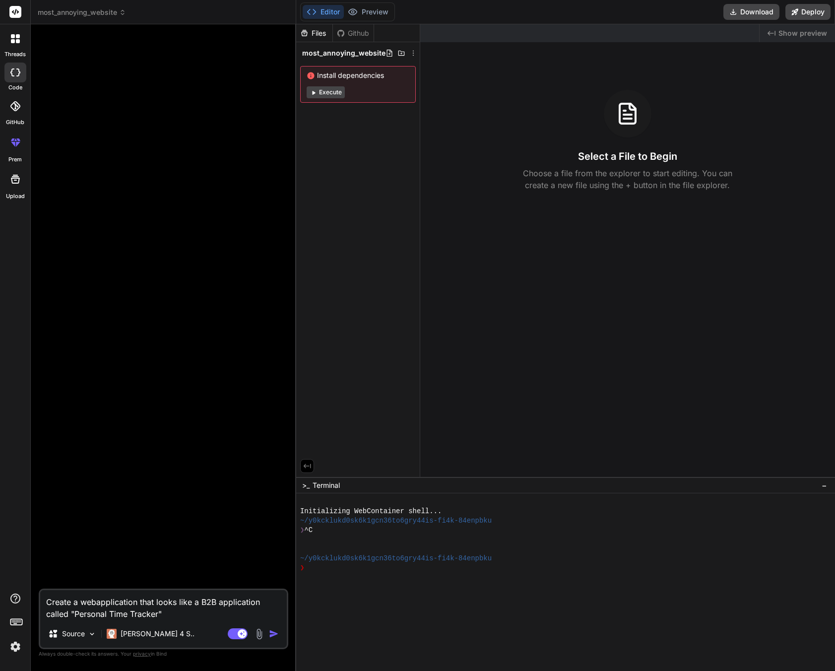
type textarea "x"
type textarea "Create a webapplication that looks like a B2B application called "Personal Time…"
type textarea "x"
type textarea "Create a webapplication that looks like a B2B application called "Personal Time…"
type textarea "x"
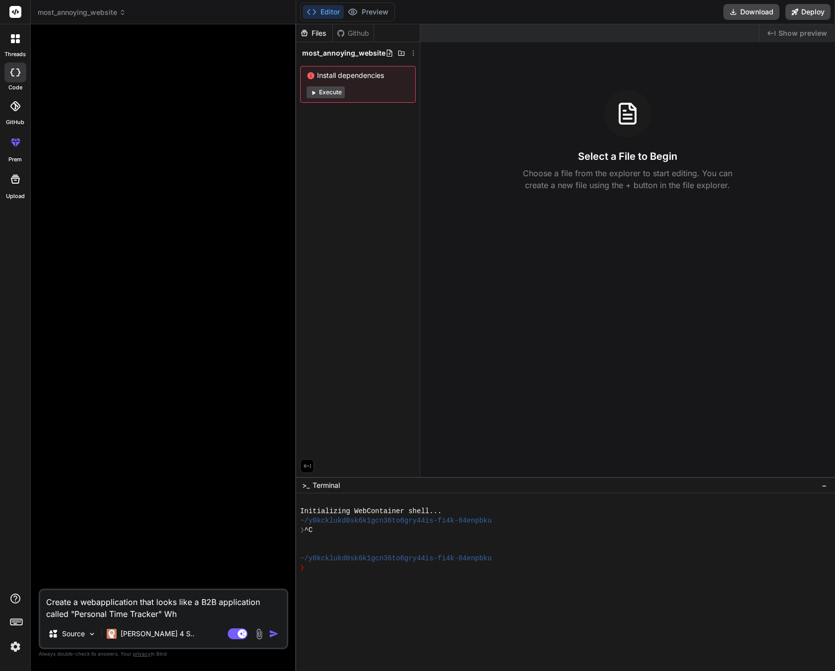
type textarea "Create a webapplication that looks like a B2B application called "Personal Time…"
type textarea "x"
type textarea "Create a webapplication that looks like a B2B application called "Personal Time…"
type textarea "x"
type textarea "Create a webapplication that looks like a B2B application called "Personal Time…"
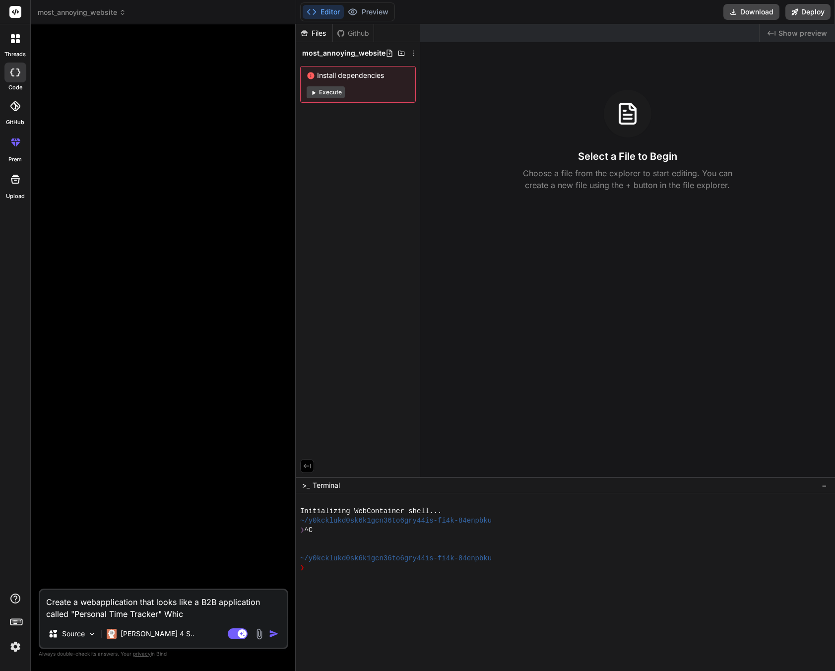
type textarea "x"
type textarea "Create a webapplication that looks like a B2B application called "Personal Time…"
type textarea "x"
click at [259, 614] on textarea "Create a webapplication that looks like a B2B application called "Personal Time…" at bounding box center [163, 599] width 247 height 42
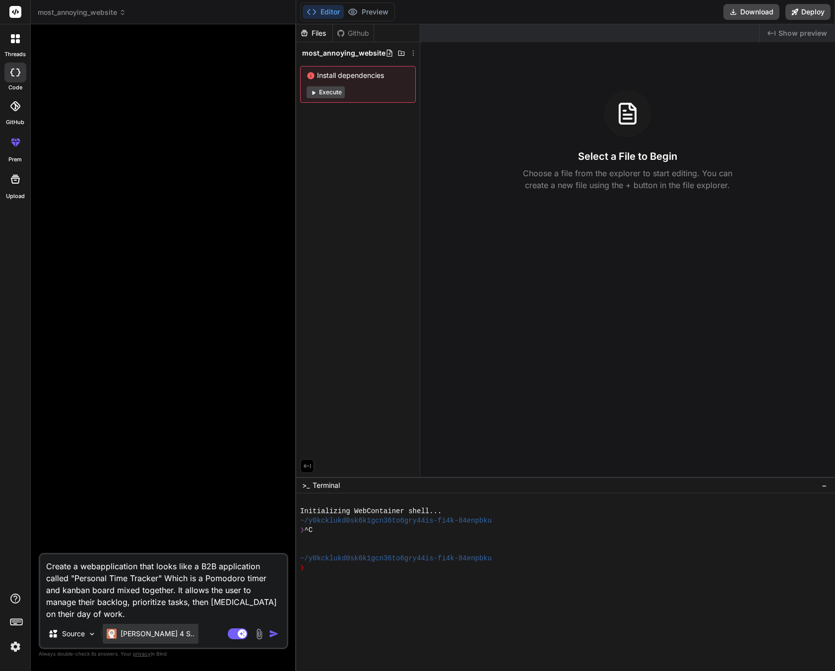
click at [147, 632] on p "Claude 4 S.." at bounding box center [158, 634] width 74 height 10
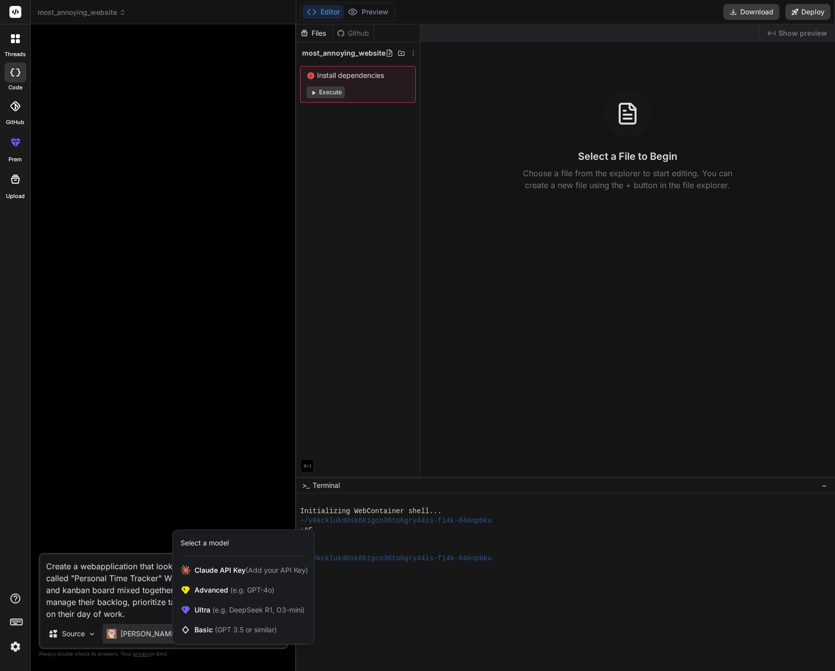
click at [125, 599] on div at bounding box center [417, 335] width 835 height 671
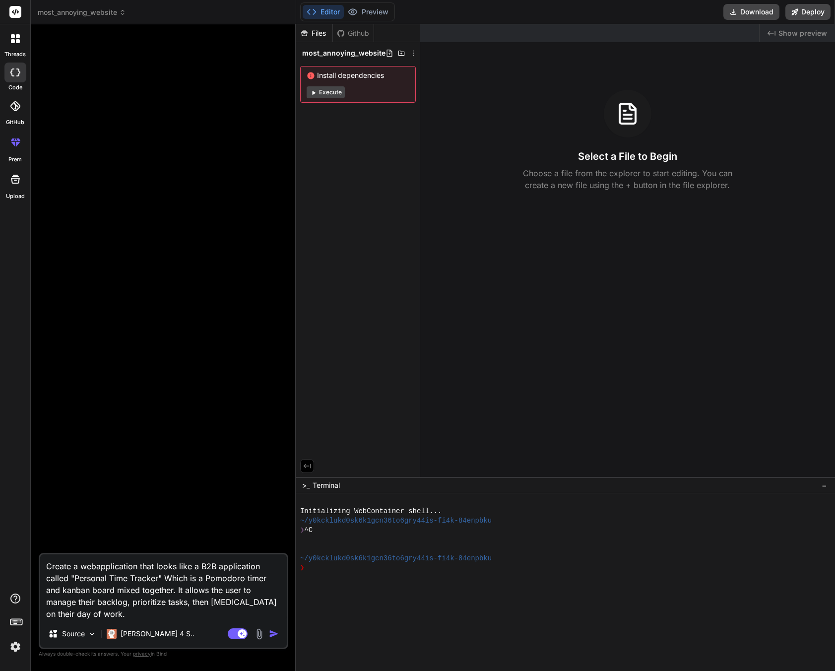
click at [134, 613] on textarea "Create a webapplication that looks like a B2B application called "Personal Time…" at bounding box center [163, 588] width 247 height 66
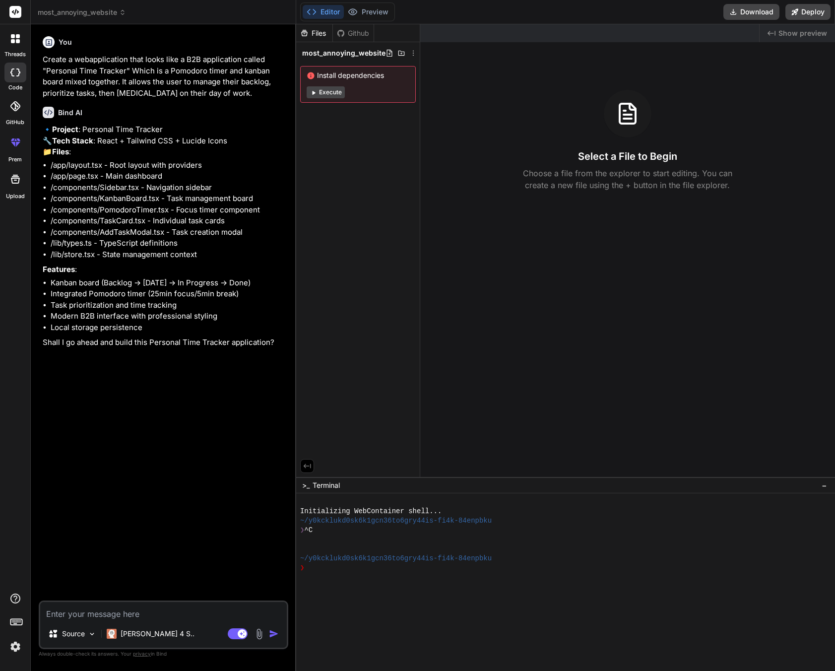
click at [106, 613] on textarea at bounding box center [163, 611] width 247 height 18
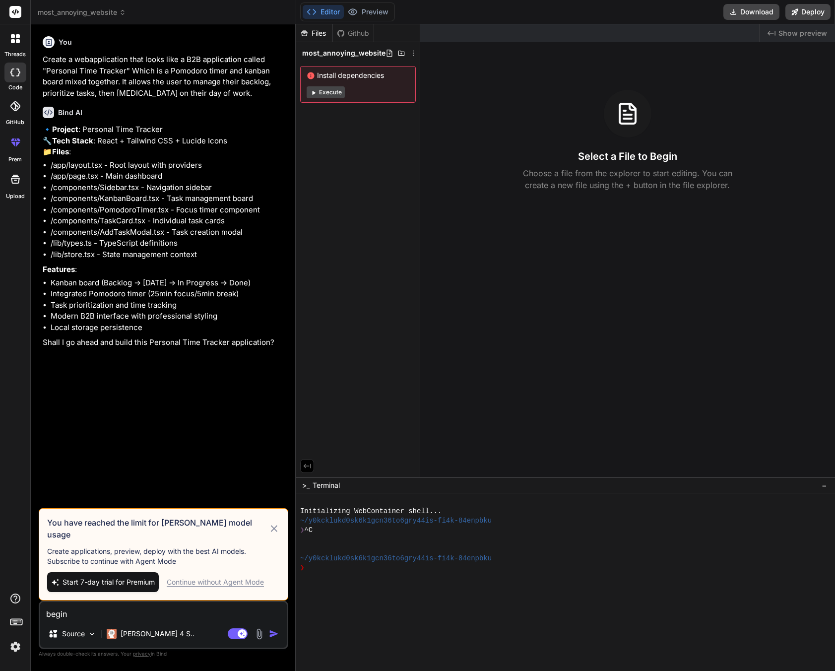
click at [271, 533] on icon at bounding box center [274, 529] width 11 height 12
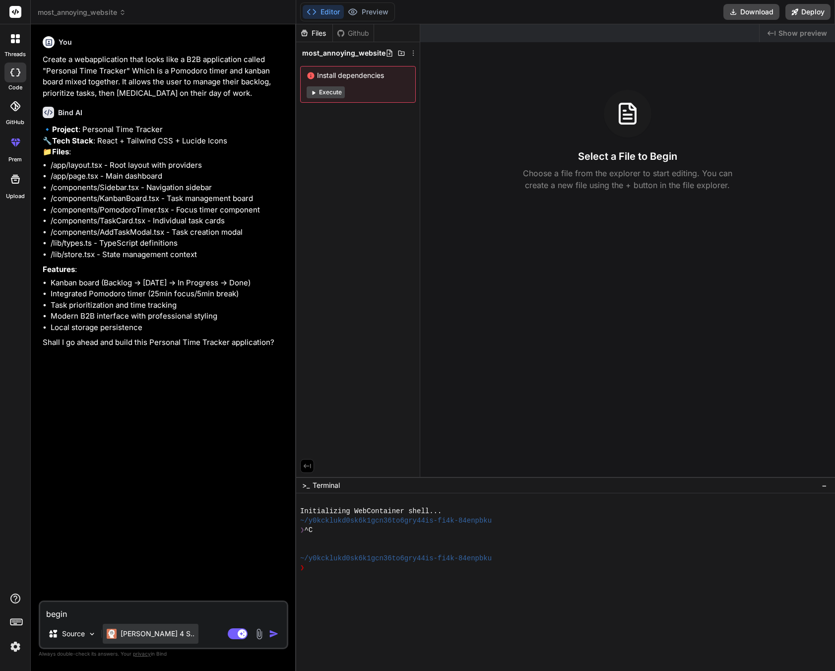
click at [150, 636] on p "Claude 4 S.." at bounding box center [158, 634] width 74 height 10
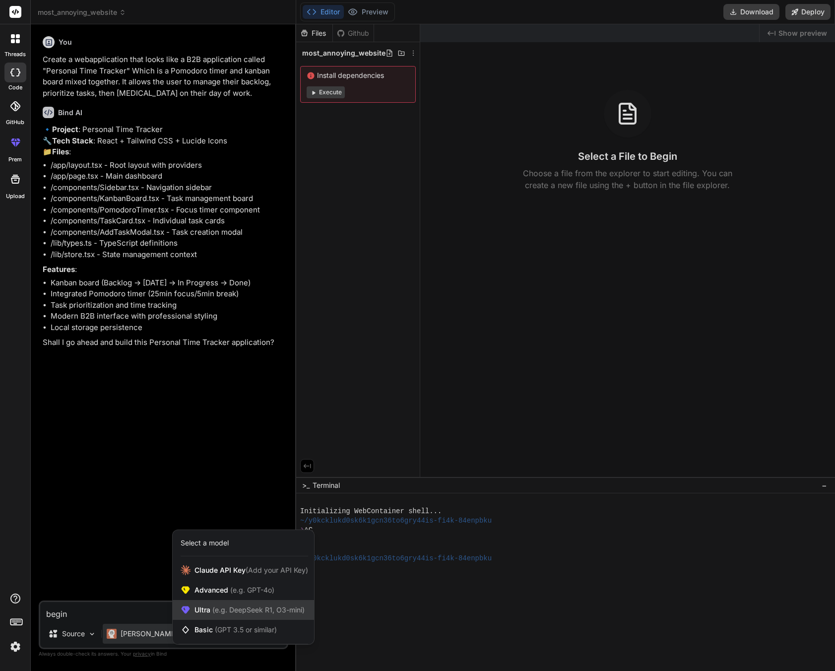
click at [200, 610] on span "Ultra (e.g. DeepSeek R1, O3-mini)" at bounding box center [250, 610] width 110 height 10
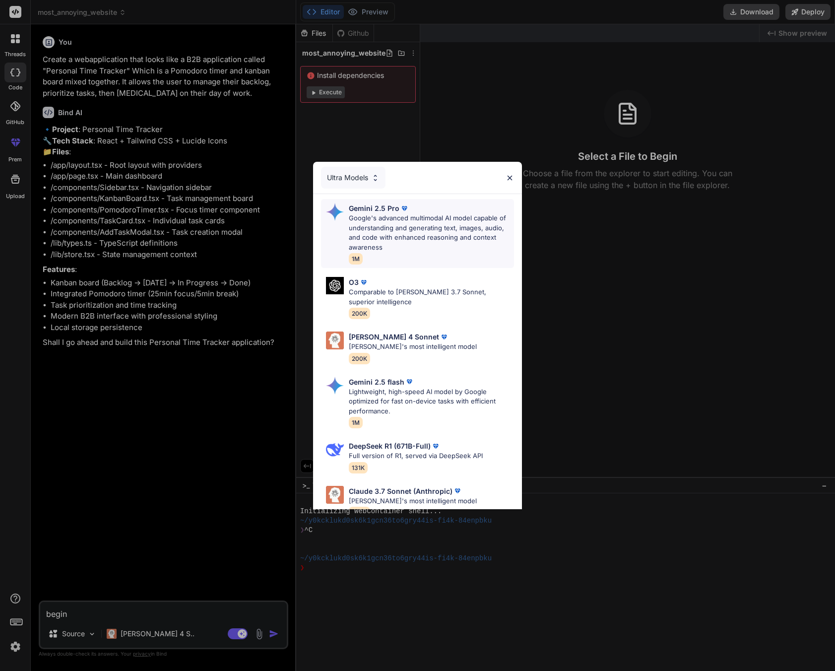
click at [421, 237] on p "Google's advanced multimodal AI model capable of understanding and generating t…" at bounding box center [431, 232] width 165 height 39
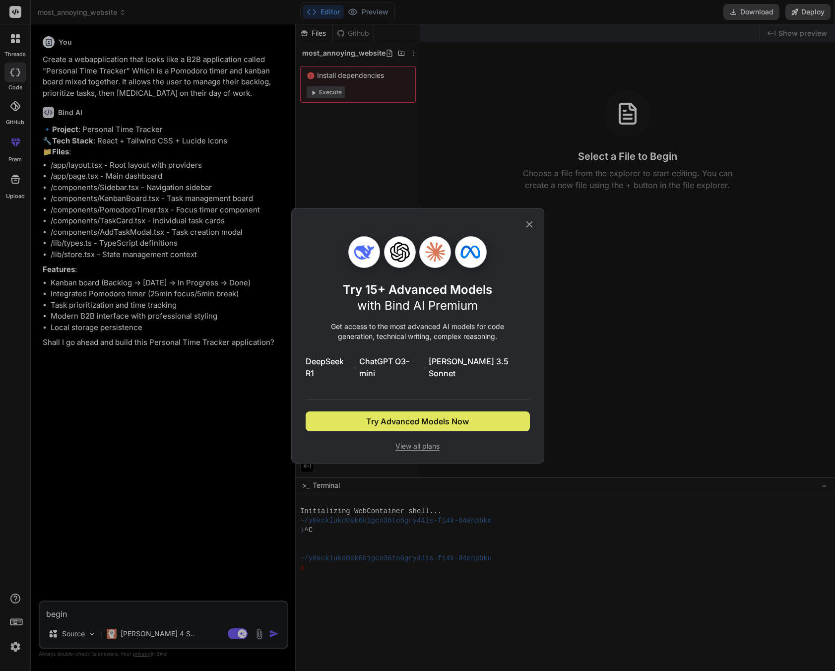
click at [409, 419] on span "Try Advanced Models Now" at bounding box center [417, 422] width 103 height 12
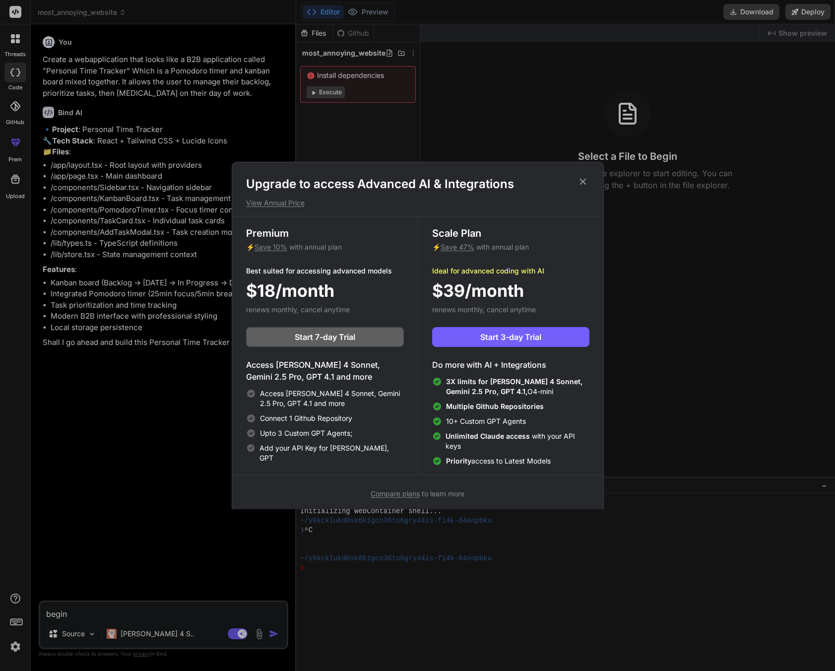
click at [579, 183] on icon at bounding box center [583, 181] width 11 height 11
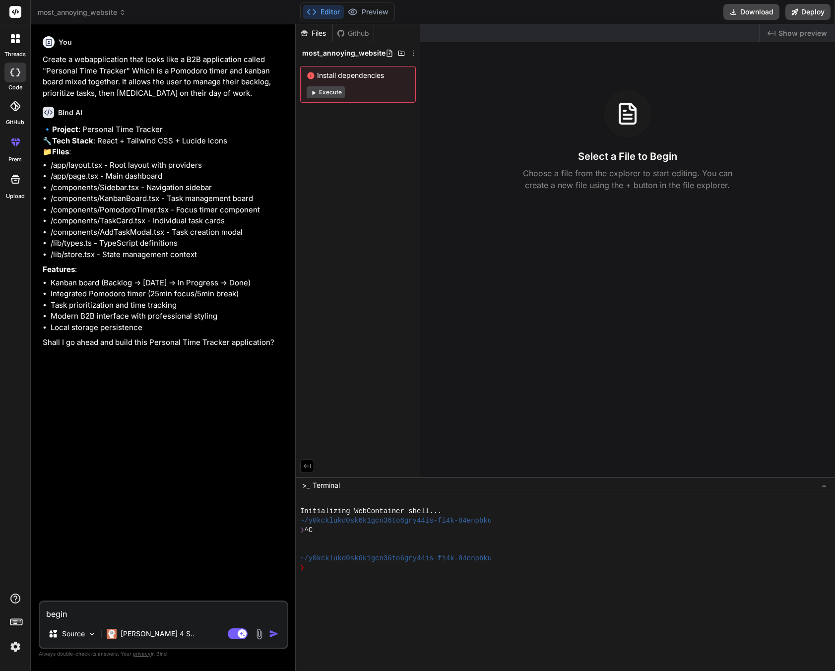
click at [88, 617] on textarea "begin" at bounding box center [163, 611] width 247 height 18
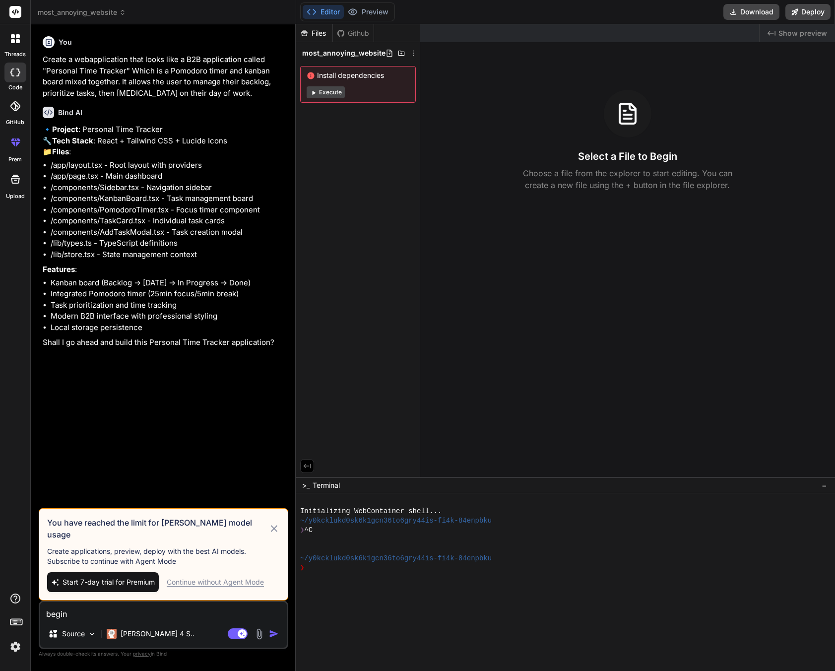
click at [269, 533] on icon at bounding box center [274, 529] width 11 height 12
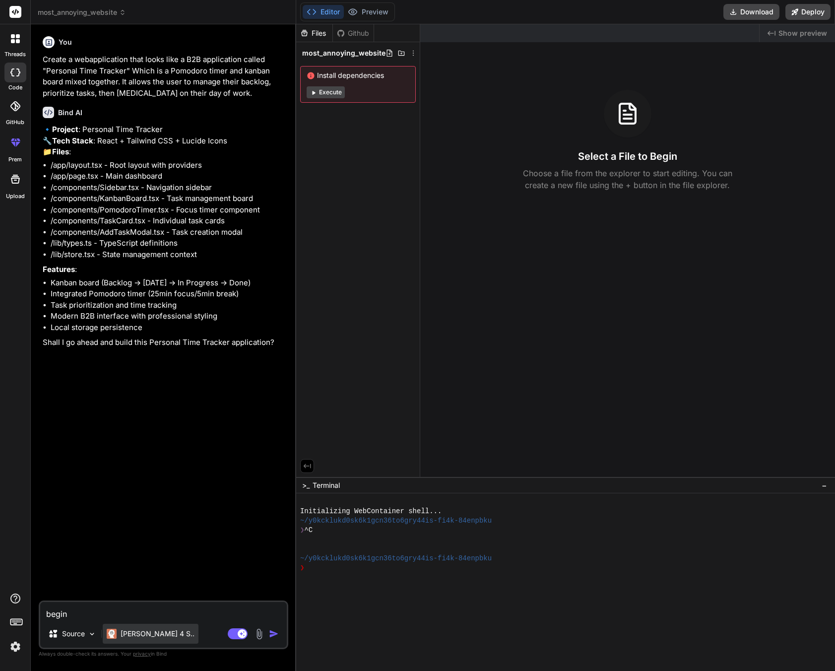
click at [145, 638] on p "Claude 4 S.." at bounding box center [158, 634] width 74 height 10
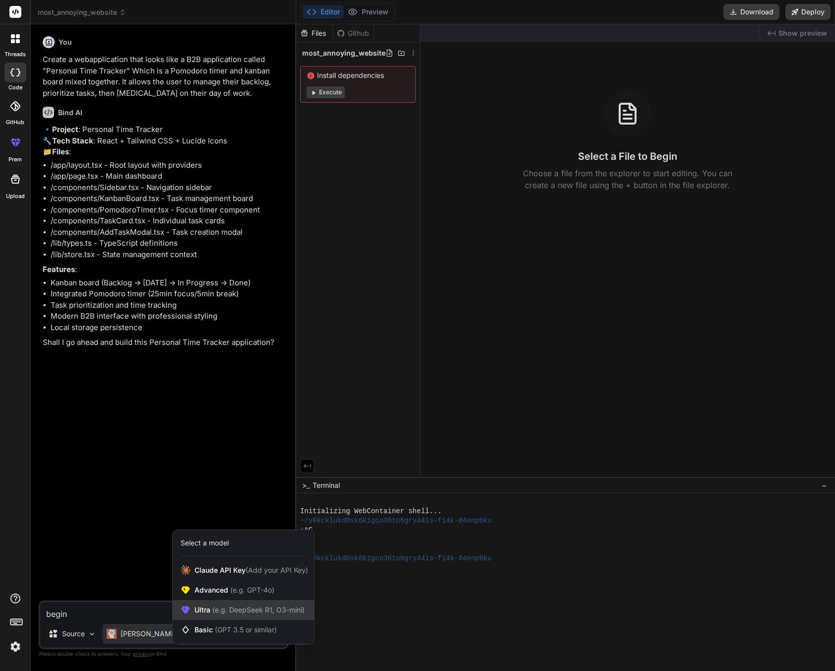
click at [264, 608] on span "(e.g. DeepSeek R1, O3-mini)" at bounding box center [257, 610] width 94 height 8
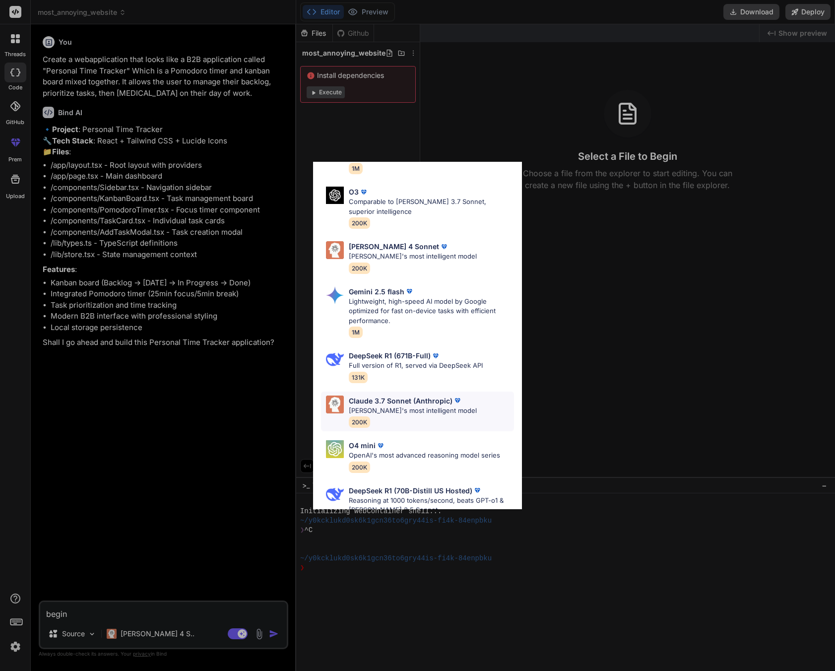
scroll to position [97, 0]
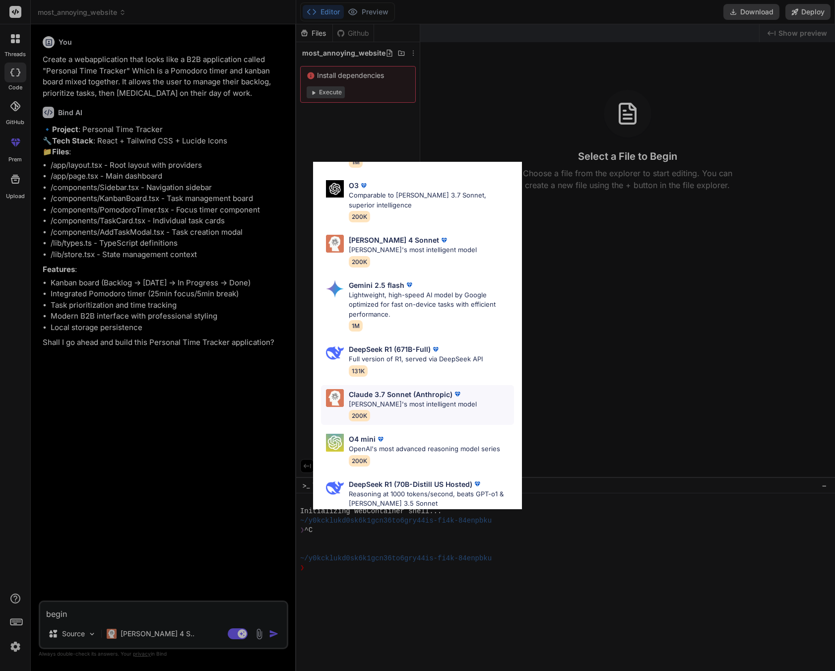
click at [414, 409] on div "Claude 3.7 Sonnet (Anthropic) Claude's most intelligent model 200K" at bounding box center [413, 405] width 128 height 32
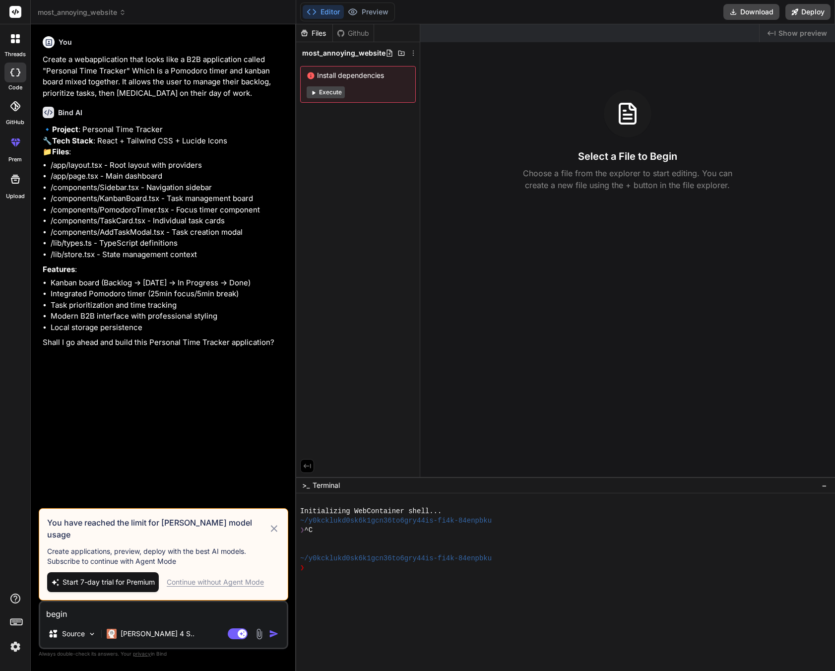
click at [20, 652] on img at bounding box center [15, 646] width 17 height 17
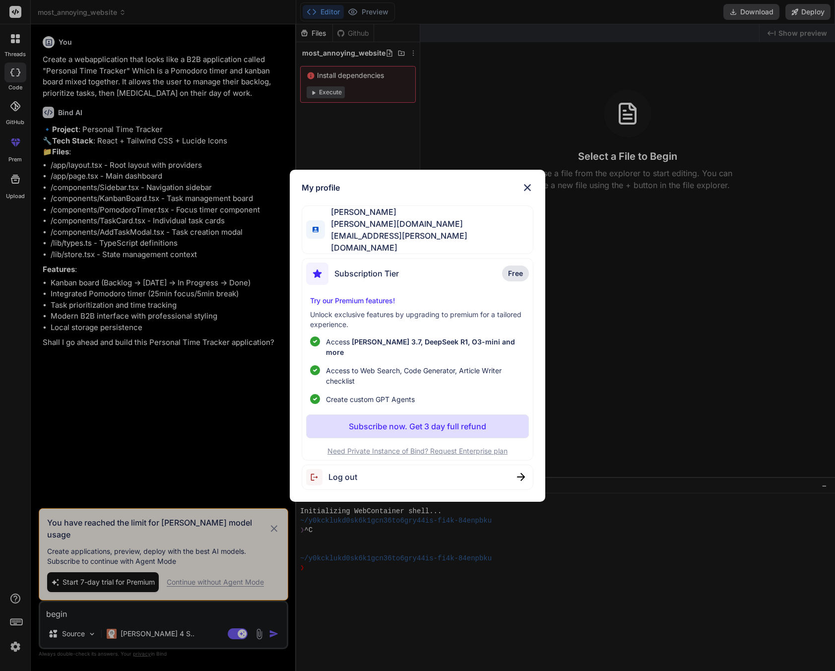
click at [374, 465] on div "Log out" at bounding box center [417, 477] width 231 height 25
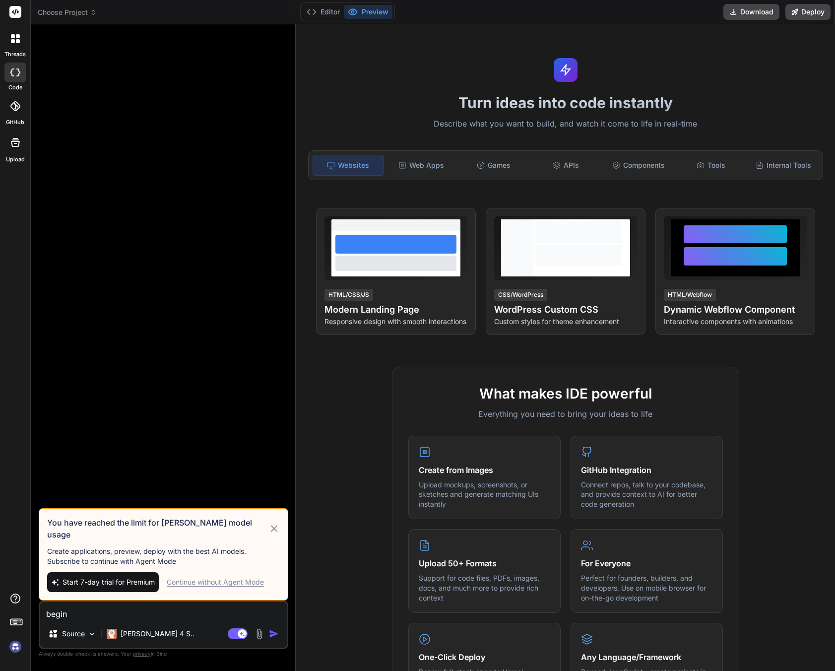
click at [17, 644] on img at bounding box center [15, 646] width 17 height 17
click at [277, 532] on icon at bounding box center [274, 528] width 6 height 6
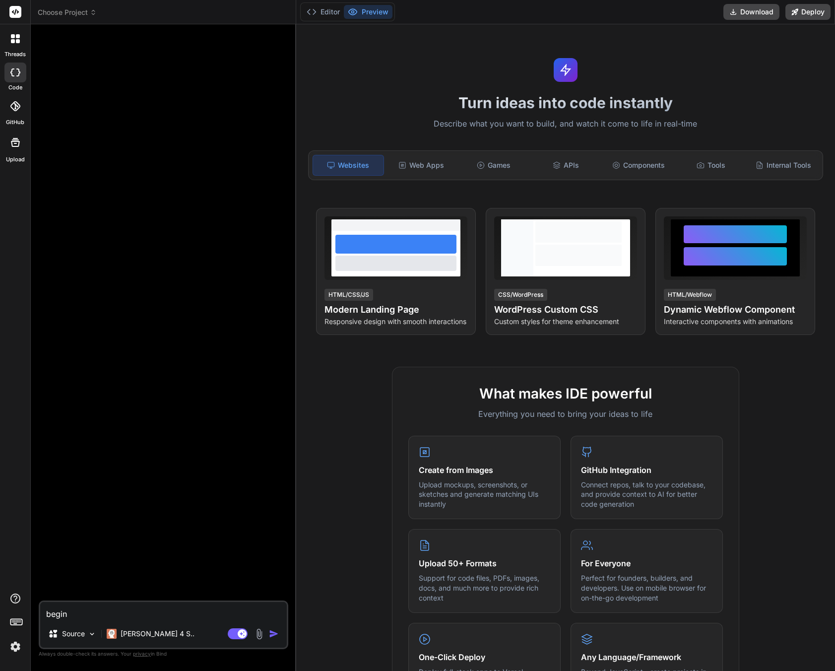
drag, startPoint x: 75, startPoint y: 613, endPoint x: -19, endPoint y: 603, distance: 94.9
click at [0, 603] on html "threads code GitHub Upload Choose Project Created with Pixso. Bind AI Web Searc…" at bounding box center [417, 335] width 835 height 671
click at [150, 639] on div "Claude 4 S.." at bounding box center [151, 634] width 96 height 20
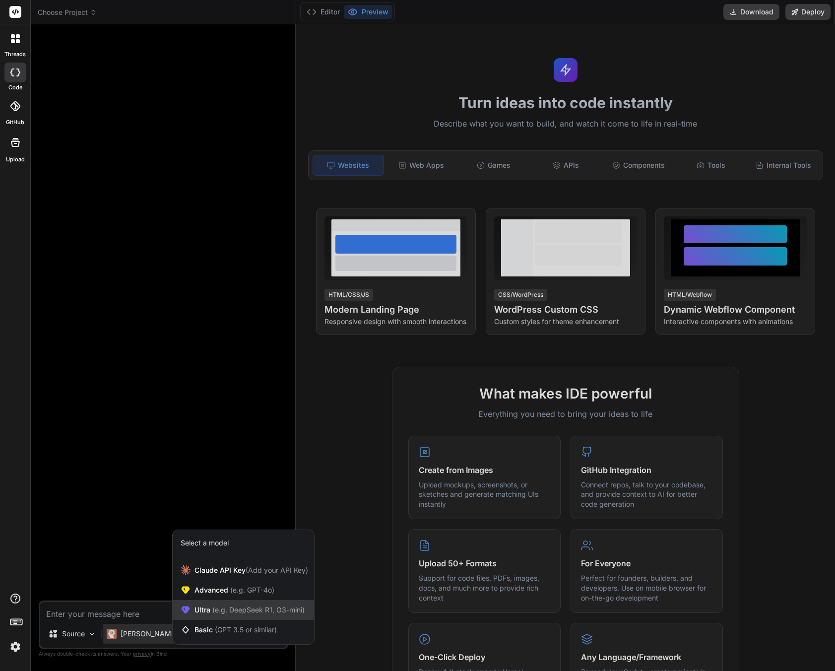
click at [275, 612] on span "(e.g. DeepSeek R1, O3-mini)" at bounding box center [257, 610] width 94 height 8
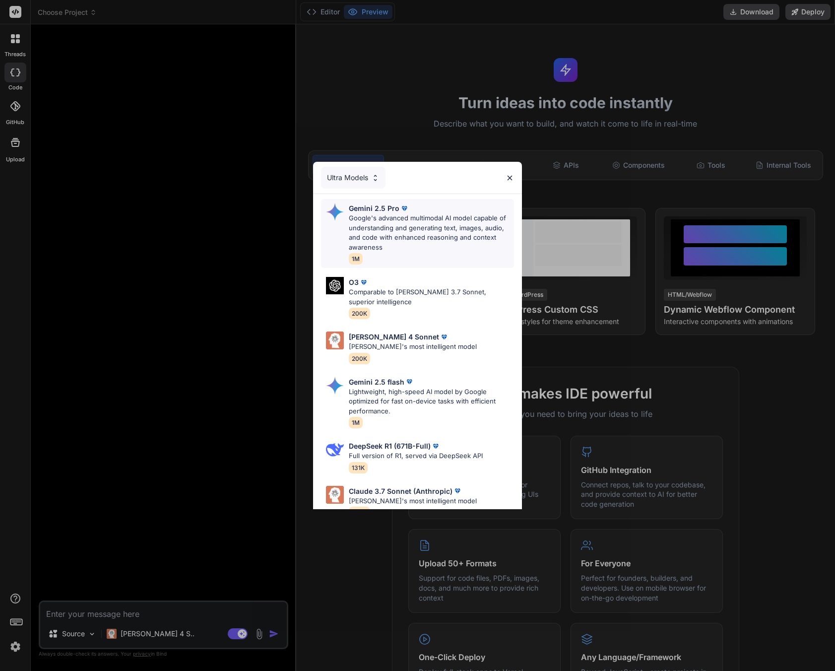
click at [404, 227] on p "Google's advanced multimodal AI model capable of understanding and generating t…" at bounding box center [431, 232] width 165 height 39
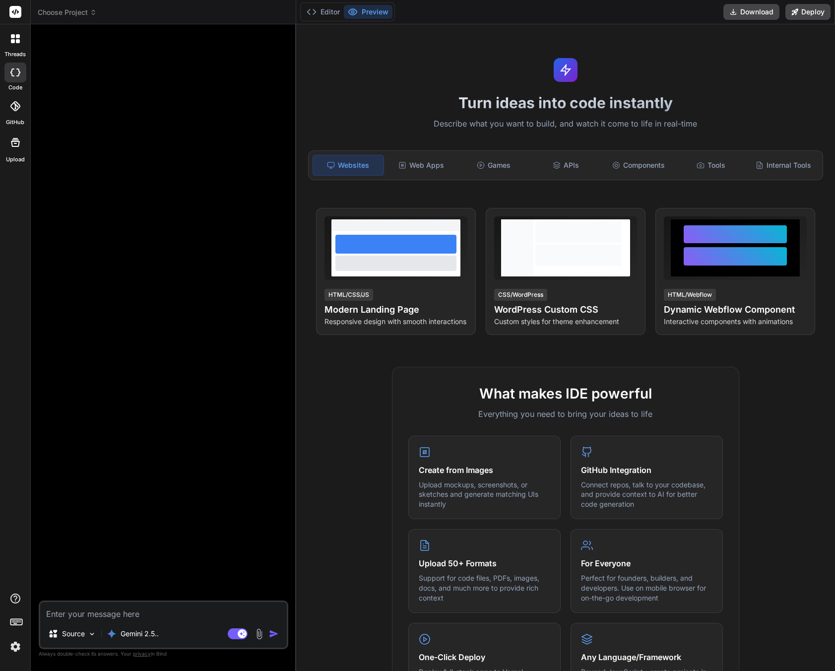
click at [101, 612] on textarea at bounding box center [163, 611] width 247 height 18
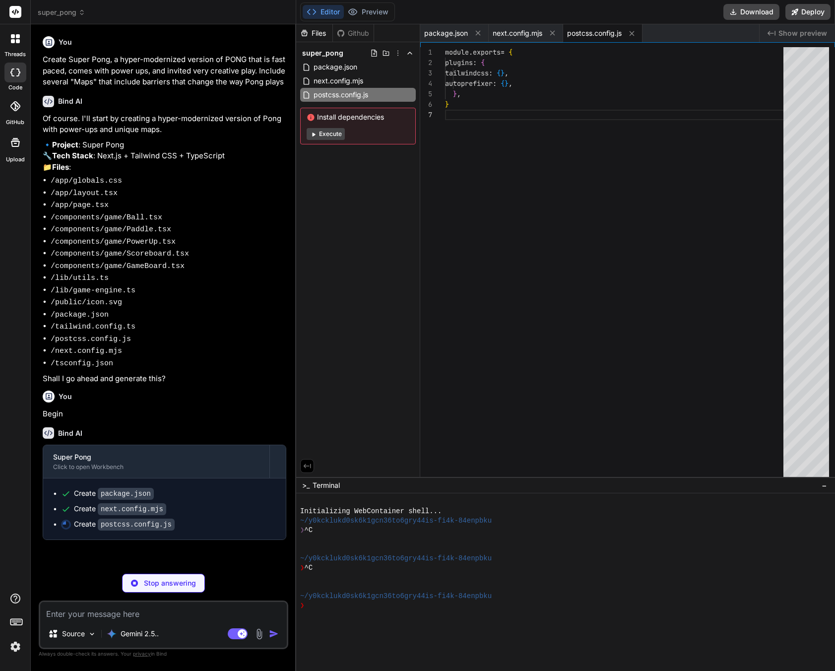
scroll to position [63, 0]
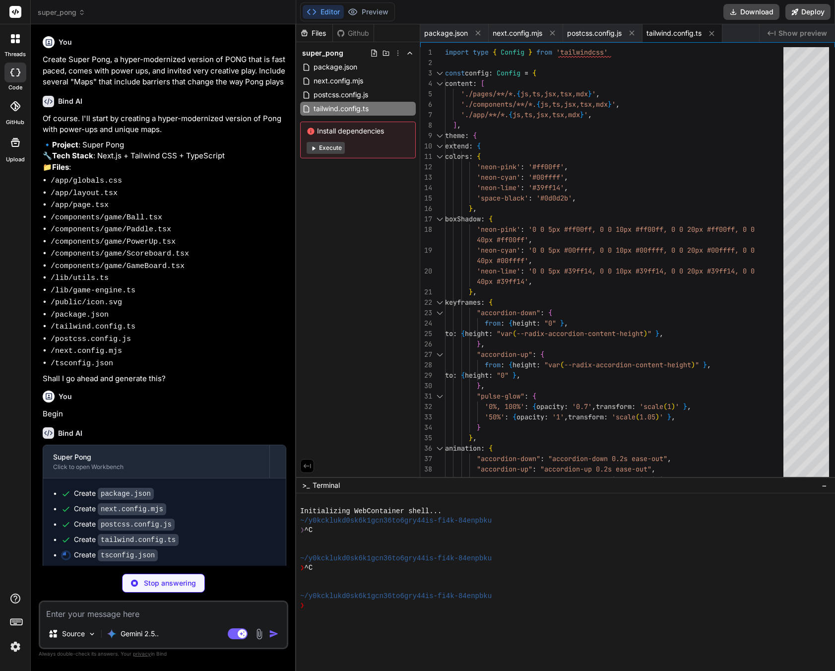
click at [320, 147] on button "Execute" at bounding box center [326, 148] width 38 height 12
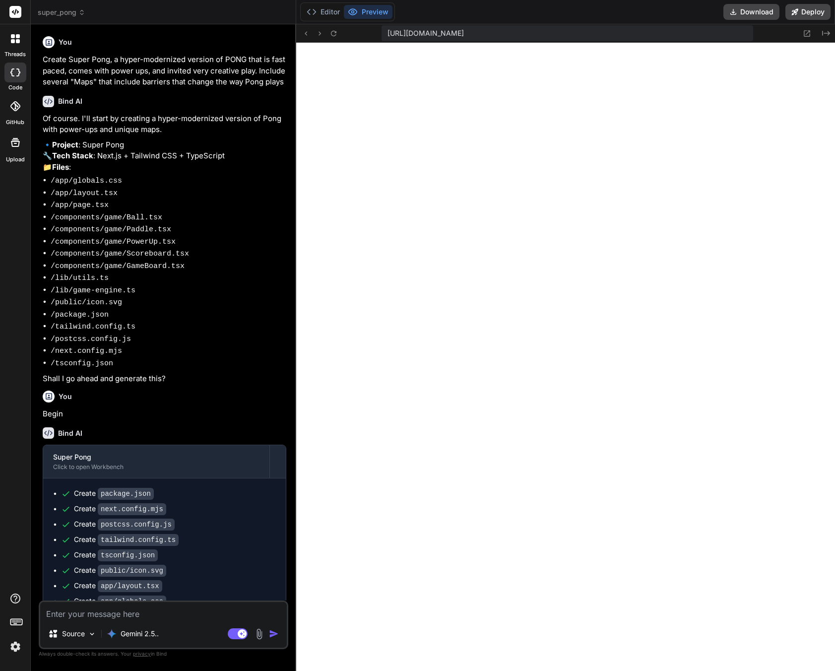
scroll to position [189, 0]
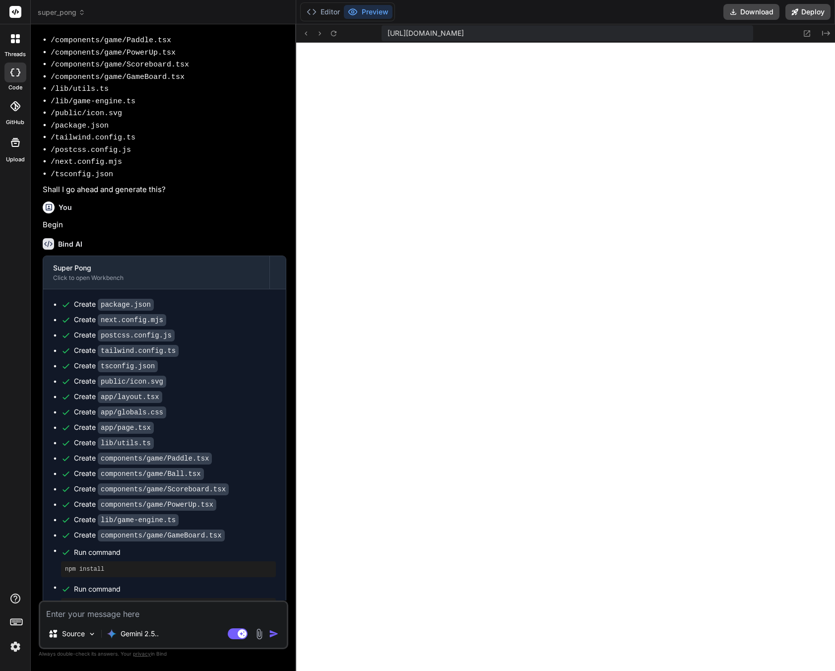
click at [152, 612] on textarea at bounding box center [163, 611] width 247 height 18
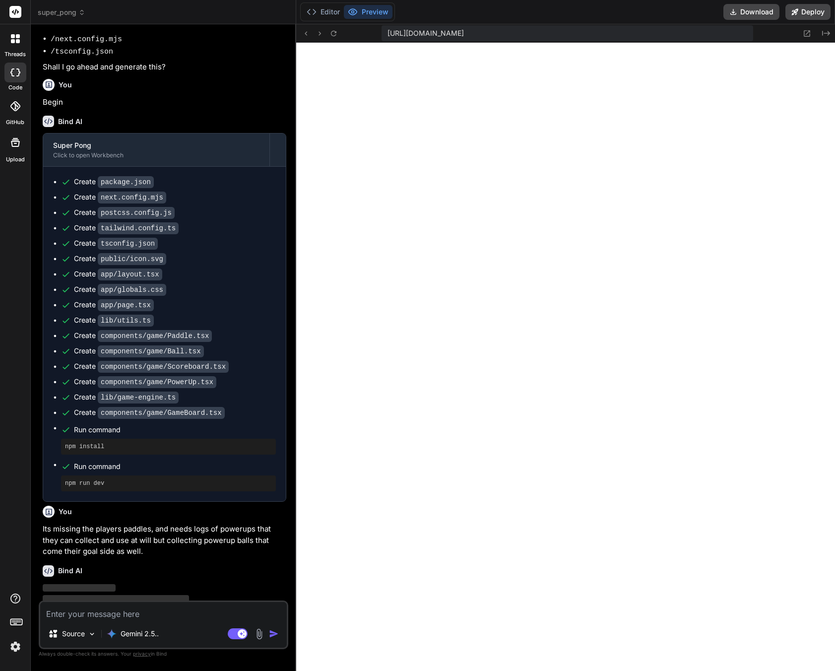
scroll to position [315, 0]
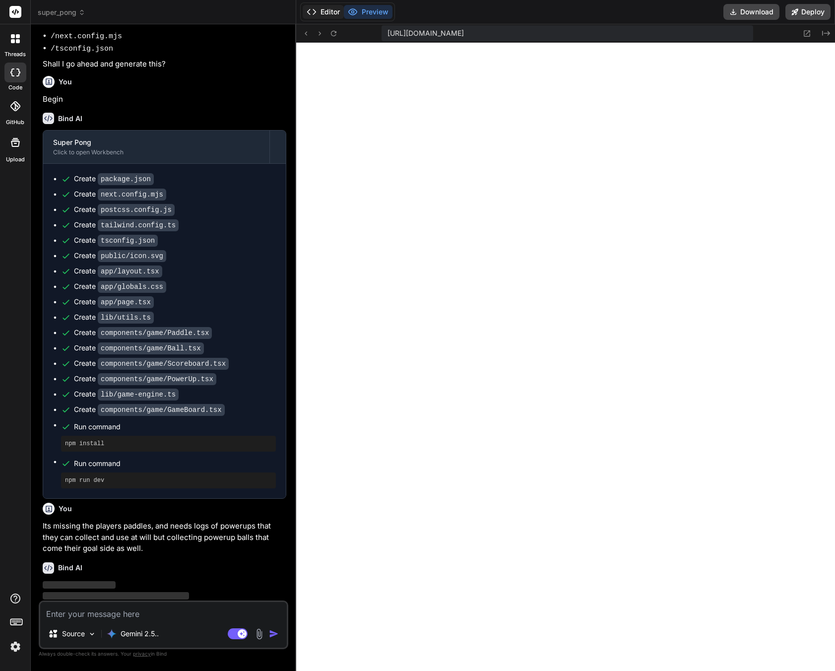
click at [323, 14] on button "Editor" at bounding box center [323, 12] width 41 height 14
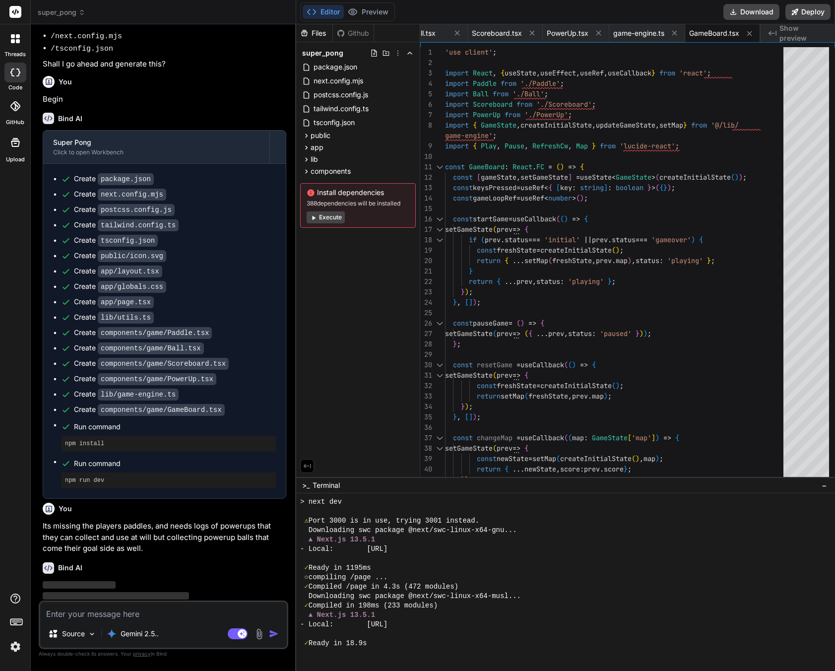
click at [331, 255] on div "Files Github super_pong package.json next.config.mjs postcss.config.js tailwind…" at bounding box center [358, 250] width 124 height 453
click at [332, 220] on button "Execute" at bounding box center [326, 217] width 38 height 12
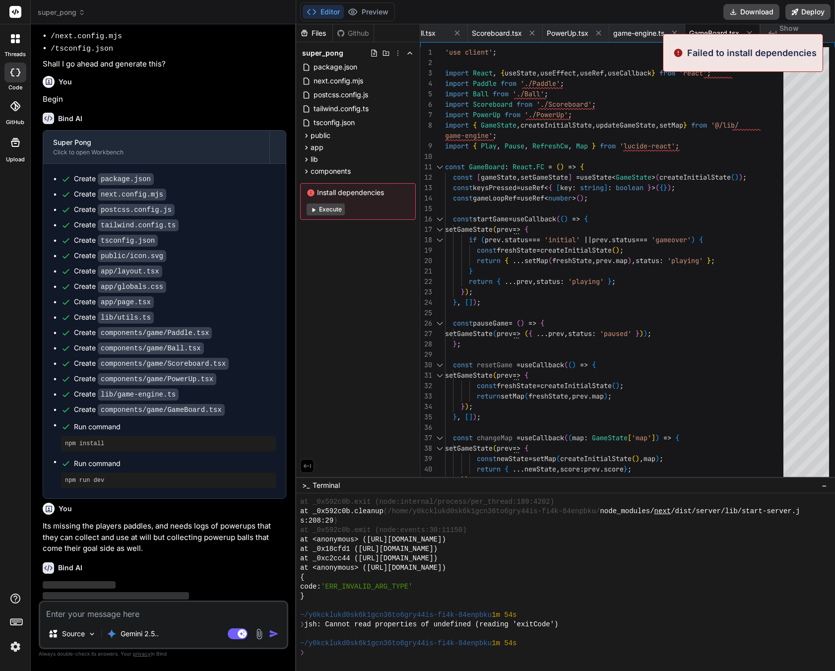
scroll to position [2735, 0]
click at [351, 299] on div "Files Github super_pong package.json next.config.mjs postcss.config.js tailwind…" at bounding box center [358, 250] width 124 height 453
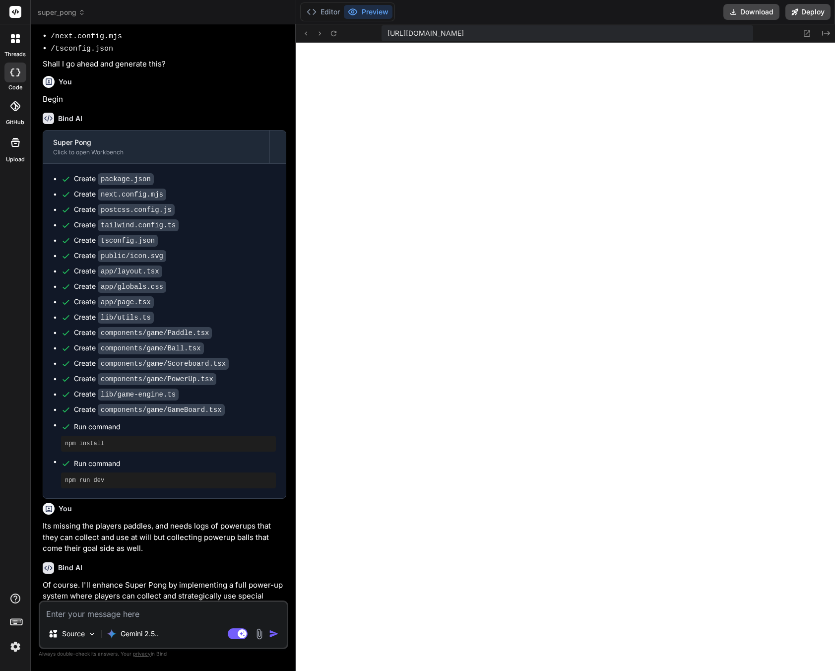
scroll to position [2933, 0]
click at [106, 616] on textarea at bounding box center [163, 611] width 247 height 18
click at [90, 609] on textarea "Make the" at bounding box center [163, 611] width 247 height 18
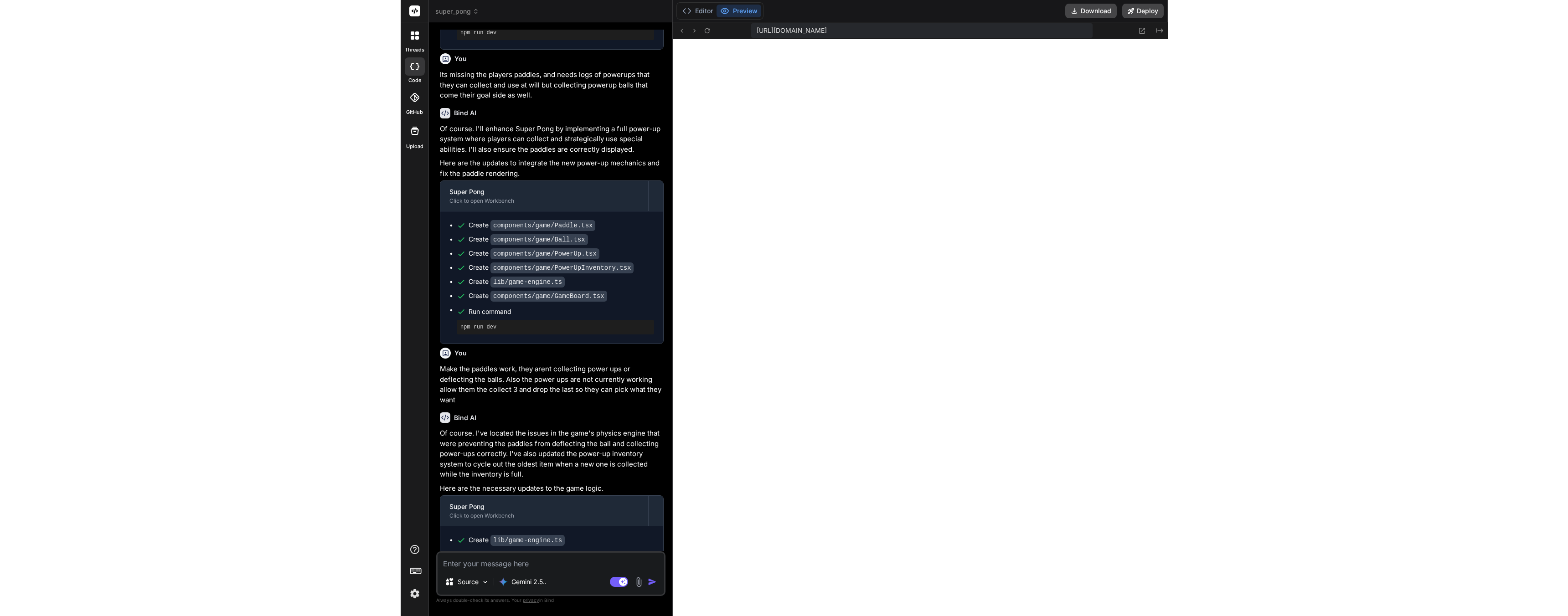
scroll to position [76, 0]
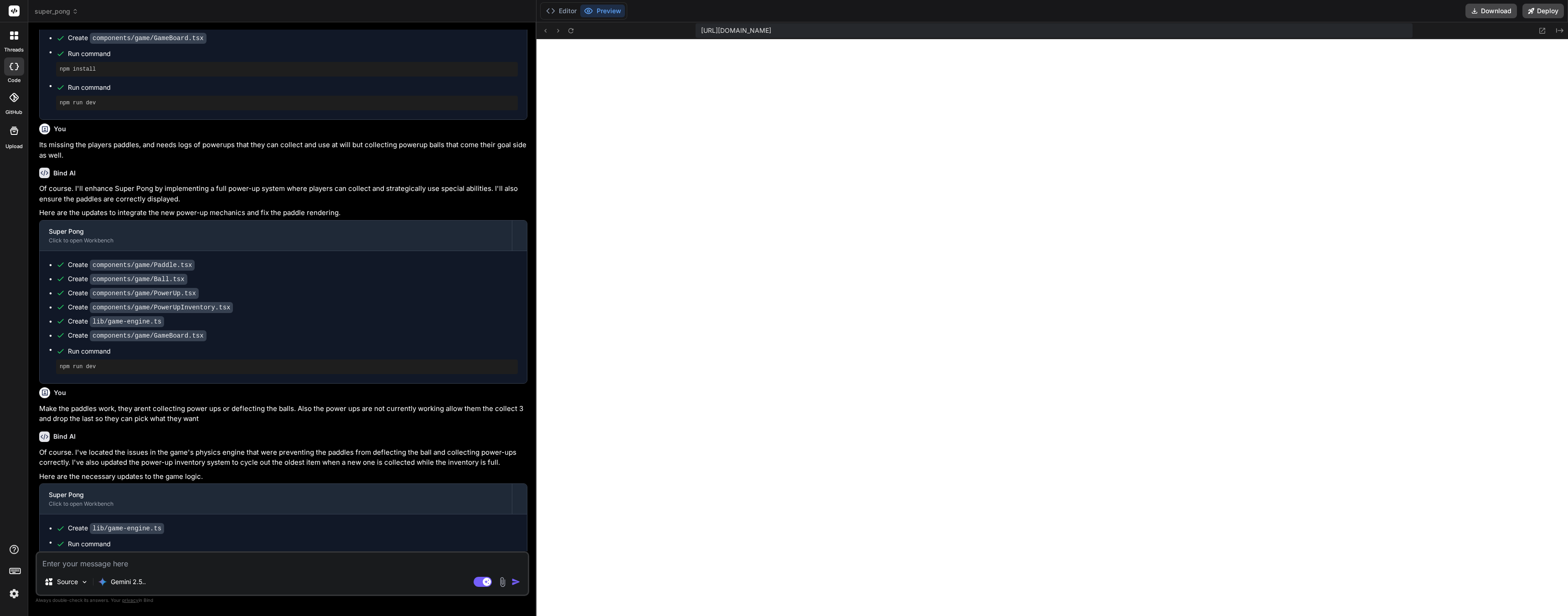
click at [111, 569] on div "Source Gemini 2.5.. Agent Mode. When this toggle is activated, AI automatically…" at bounding box center [283, 574] width 494 height 45
click at [112, 566] on textarea at bounding box center [282, 561] width 491 height 17
click at [194, 569] on div "The powerups are not working, also the Source Gemini 2.5.. Agent Mode. When thi…" at bounding box center [283, 574] width 494 height 45
click at [194, 568] on textarea "The powerups are not working, also the" at bounding box center [282, 561] width 491 height 17
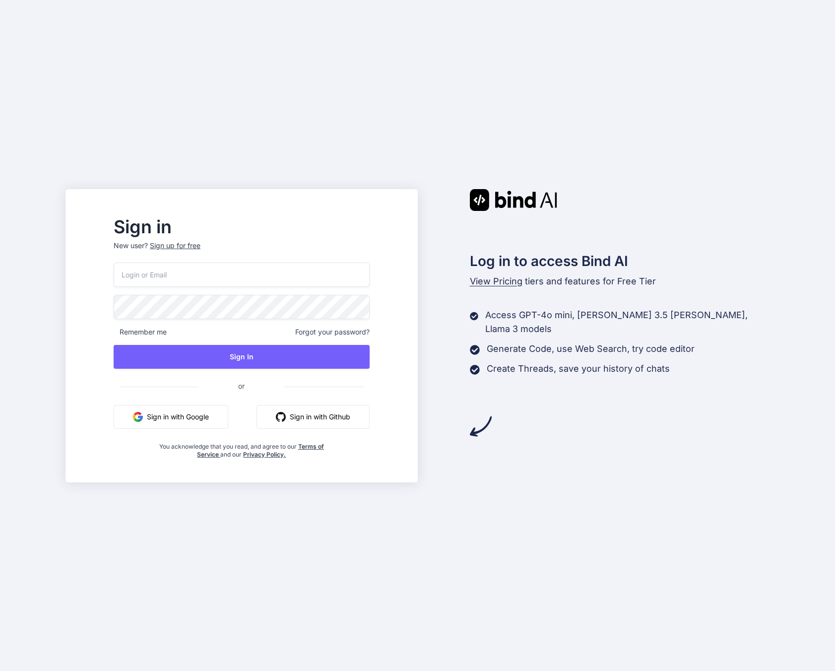
click at [280, 278] on input "email" at bounding box center [242, 275] width 256 height 24
type input "joe@techwisp.ai"
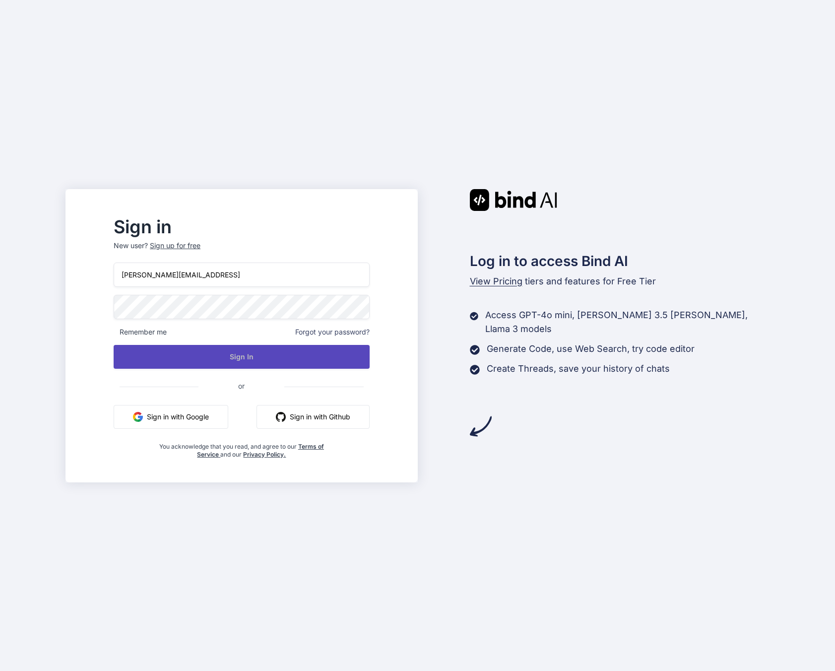
click at [244, 367] on button "Sign In" at bounding box center [242, 357] width 256 height 24
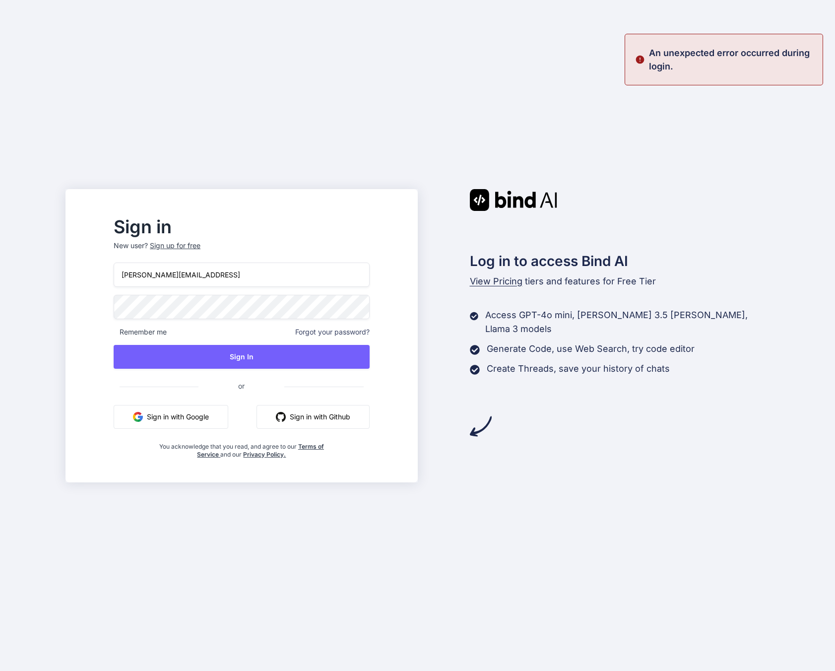
click at [4, 284] on div "Sign in New user? Sign up for free joe@techwisp.ai Remember me Forgot your pass…" at bounding box center [417, 335] width 835 height 671
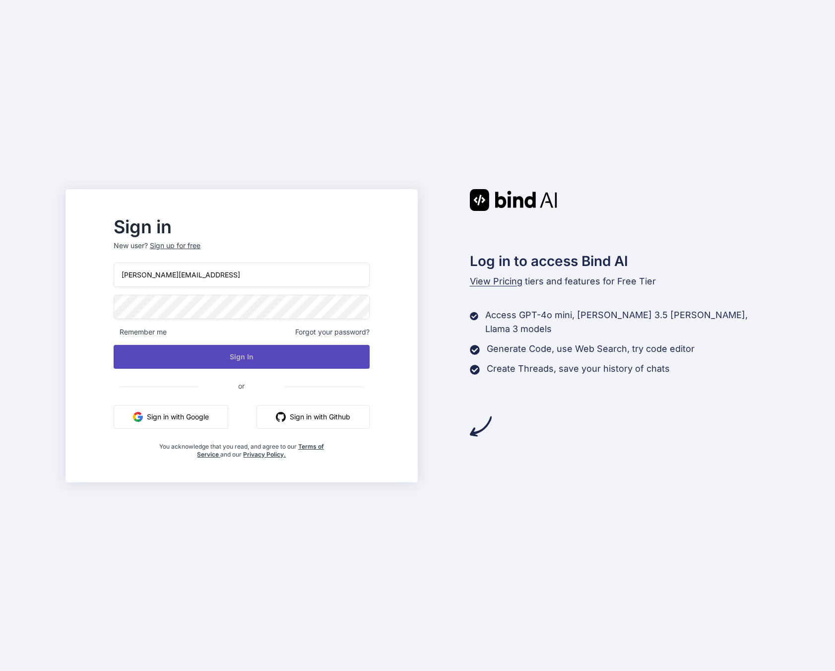
click at [235, 350] on button "Sign In" at bounding box center [242, 357] width 256 height 24
